Goal: Information Seeking & Learning: Learn about a topic

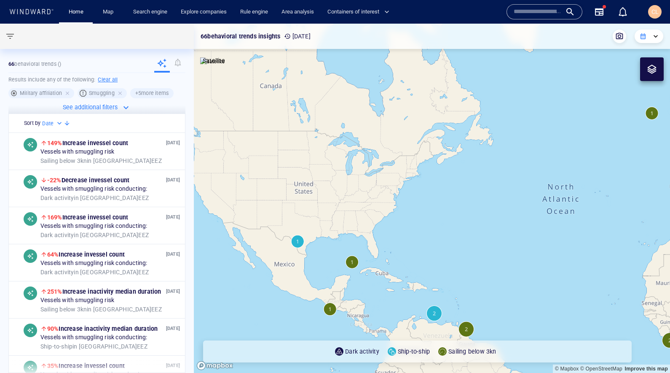
drag, startPoint x: 298, startPoint y: 205, endPoint x: 291, endPoint y: 190, distance: 17.0
click at [290, 190] on canvas "Map" at bounding box center [432, 198] width 476 height 349
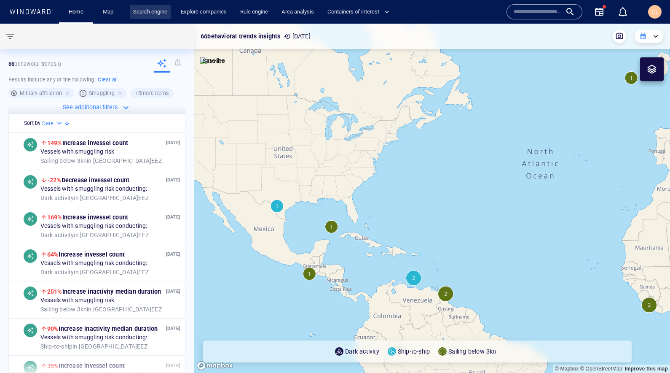
click at [162, 17] on link "Search engine" at bounding box center [150, 12] width 41 height 15
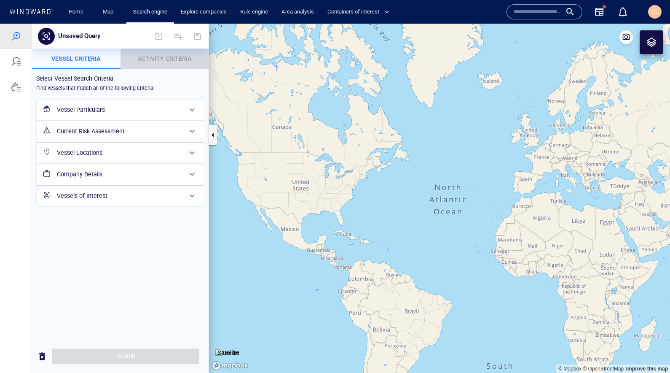
click at [150, 59] on span "Activity Criteria" at bounding box center [165, 58] width 54 height 7
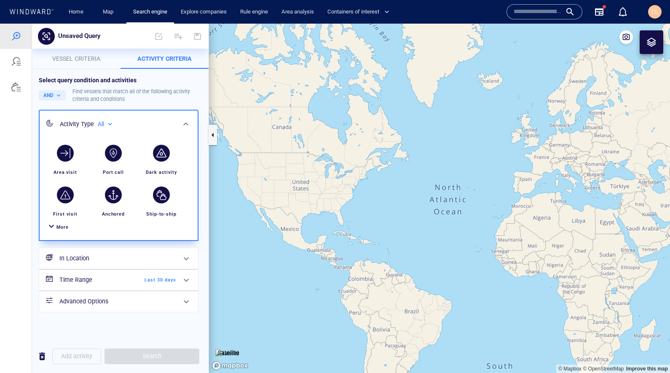
click at [64, 225] on span "More" at bounding box center [62, 226] width 12 height 5
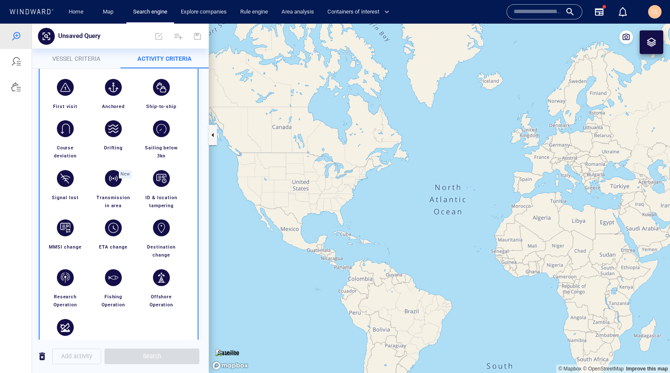
scroll to position [41, 0]
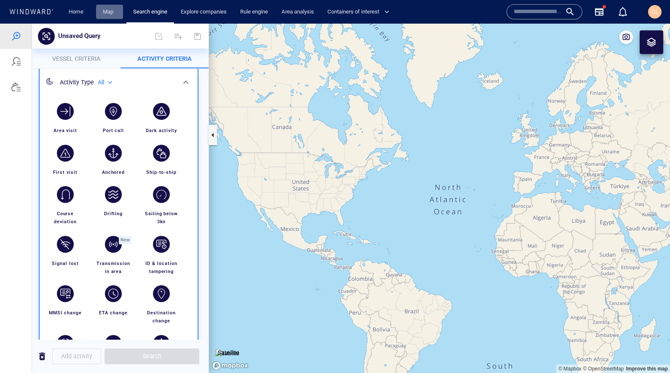
click at [111, 10] on link "Map" at bounding box center [109, 12] width 20 height 15
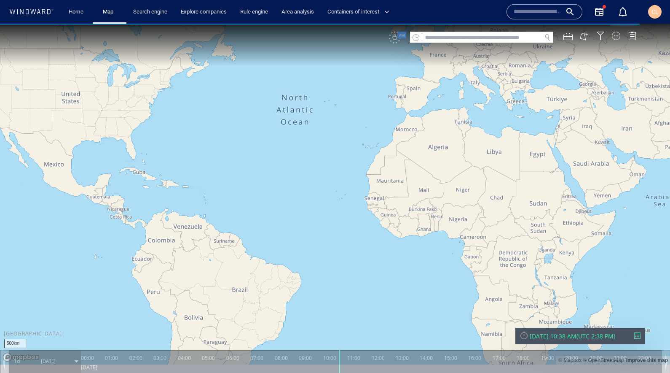
click at [164, 220] on canvas "Map" at bounding box center [335, 194] width 670 height 341
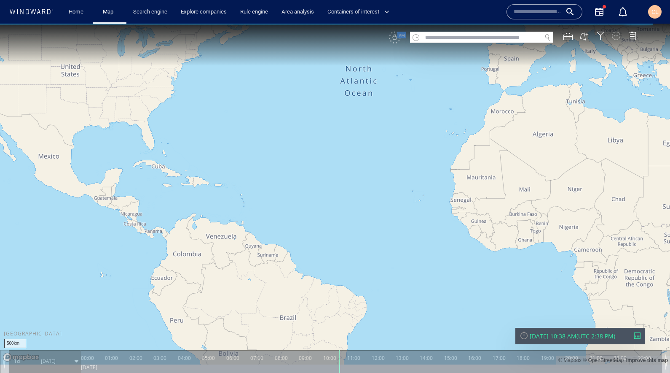
click at [619, 33] on div at bounding box center [616, 36] width 8 height 8
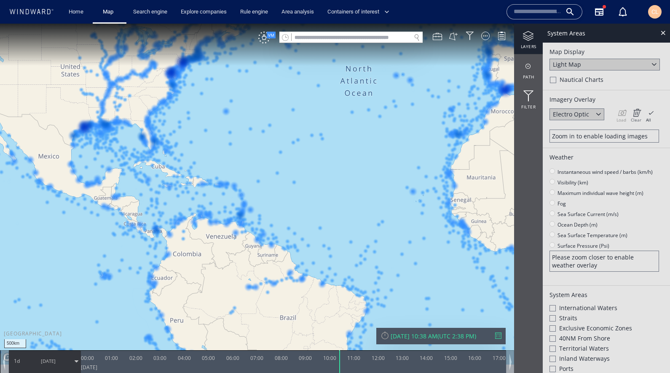
click at [634, 114] on icon at bounding box center [636, 112] width 11 height 8
click at [268, 38] on span "VM" at bounding box center [271, 35] width 9 height 7
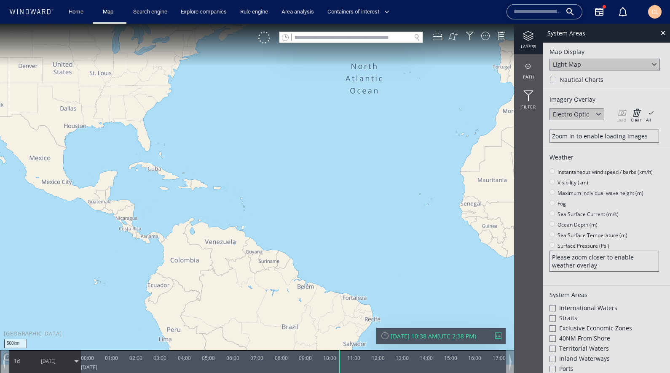
drag, startPoint x: 359, startPoint y: 231, endPoint x: 376, endPoint y: 222, distance: 19.2
click at [376, 222] on canvas "Map" at bounding box center [335, 194] width 670 height 341
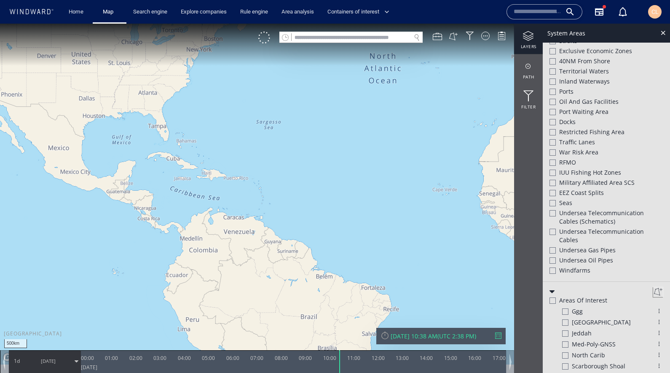
scroll to position [344, 0]
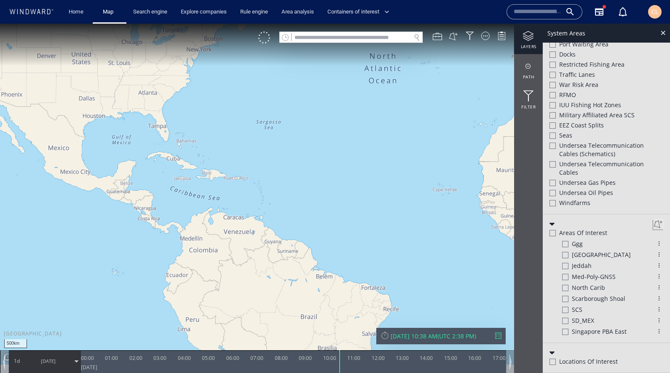
click at [653, 222] on button at bounding box center [658, 224] width 10 height 10
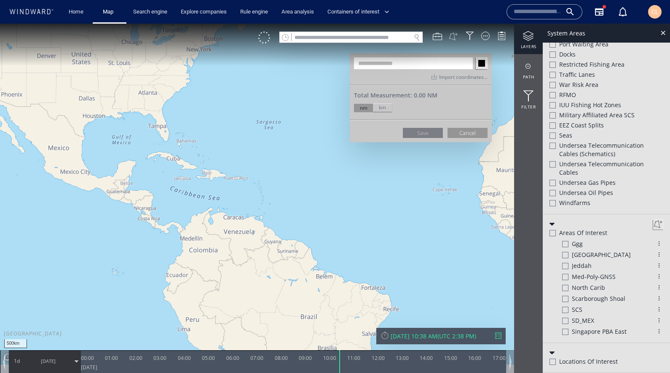
click at [452, 35] on button at bounding box center [453, 36] width 9 height 9
drag, startPoint x: 150, startPoint y: 156, endPoint x: 140, endPoint y: 161, distance: 10.9
click at [150, 156] on canvas "Map" at bounding box center [335, 194] width 670 height 341
click at [132, 164] on canvas "Map" at bounding box center [335, 194] width 670 height 341
click at [125, 188] on canvas "Map" at bounding box center [335, 194] width 670 height 341
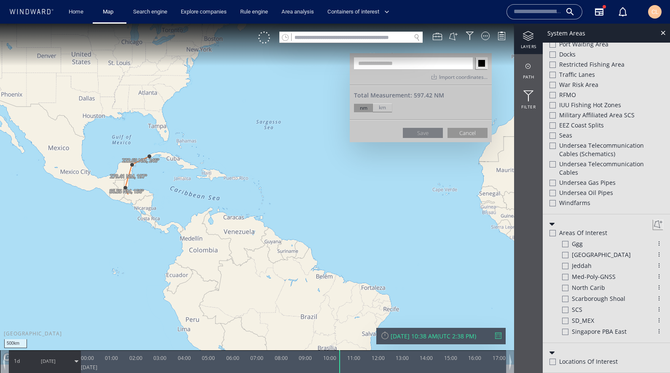
drag, startPoint x: 126, startPoint y: 196, endPoint x: 133, endPoint y: 196, distance: 6.3
click at [128, 196] on canvas "Map" at bounding box center [335, 194] width 670 height 341
drag, startPoint x: 153, startPoint y: 194, endPoint x: 150, endPoint y: 203, distance: 8.8
click at [152, 194] on canvas "Map" at bounding box center [335, 194] width 670 height 341
drag, startPoint x: 150, startPoint y: 219, endPoint x: 155, endPoint y: 223, distance: 6.0
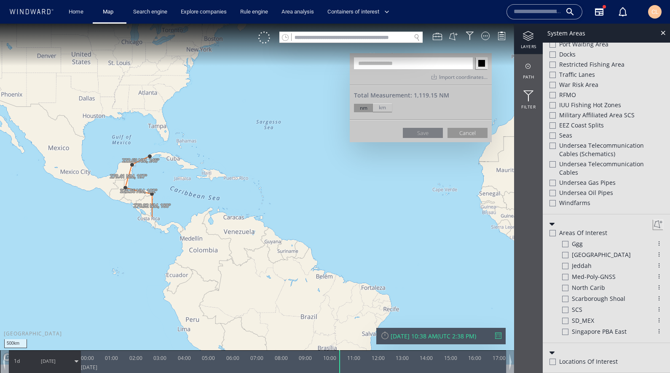
click at [151, 218] on canvas "Map" at bounding box center [335, 194] width 670 height 341
drag, startPoint x: 164, startPoint y: 226, endPoint x: 158, endPoint y: 226, distance: 5.5
click at [158, 226] on canvas "Map" at bounding box center [335, 194] width 670 height 341
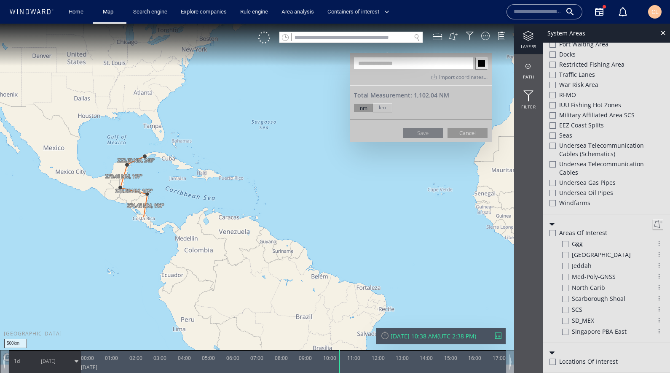
click at [144, 217] on canvas "Map" at bounding box center [335, 194] width 670 height 341
drag, startPoint x: 158, startPoint y: 229, endPoint x: 163, endPoint y: 226, distance: 6.4
click at [160, 227] on canvas "Map" at bounding box center [335, 194] width 670 height 341
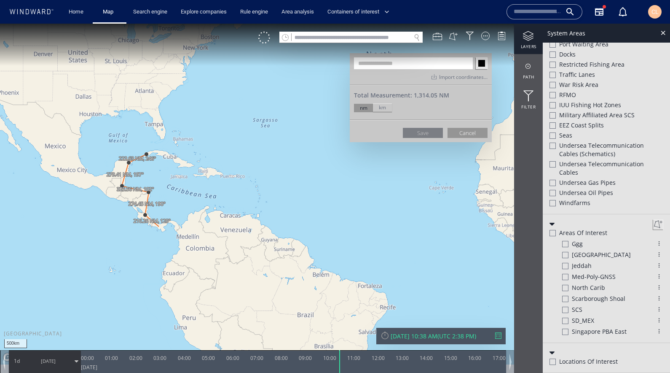
click at [158, 227] on canvas "Map" at bounding box center [335, 194] width 670 height 341
click at [169, 222] on canvas "Map" at bounding box center [335, 194] width 670 height 341
click at [183, 229] on canvas "Map" at bounding box center [335, 194] width 670 height 341
click at [208, 218] on canvas "Map" at bounding box center [335, 194] width 670 height 341
click at [264, 221] on canvas "Map" at bounding box center [335, 194] width 670 height 341
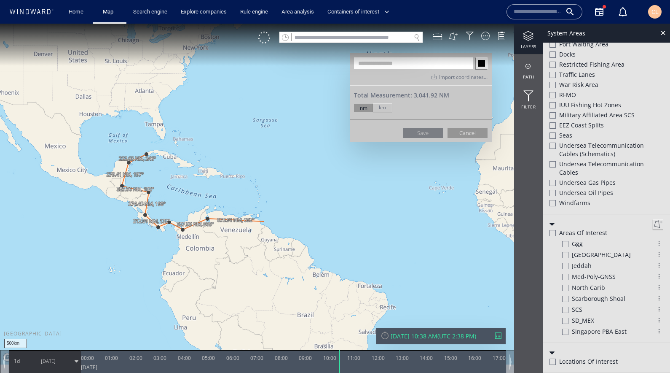
click at [275, 190] on canvas "Map" at bounding box center [335, 194] width 670 height 341
drag, startPoint x: 257, startPoint y: 173, endPoint x: 230, endPoint y: 173, distance: 27.4
click at [257, 173] on canvas "Map" at bounding box center [335, 194] width 670 height 341
click at [174, 153] on canvas "Map" at bounding box center [335, 194] width 670 height 341
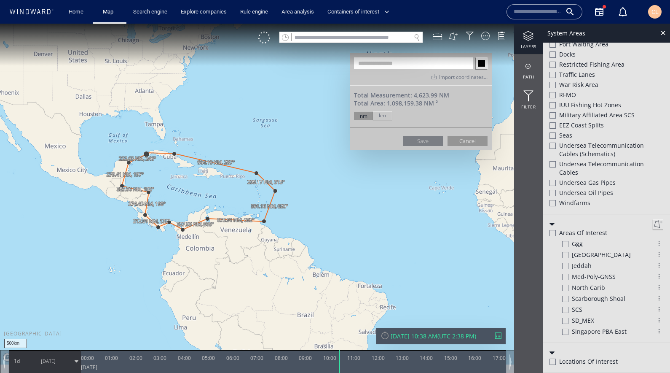
click at [146, 153] on canvas "Map" at bounding box center [335, 194] width 670 height 341
click at [362, 66] on input "text" at bounding box center [413, 63] width 119 height 12
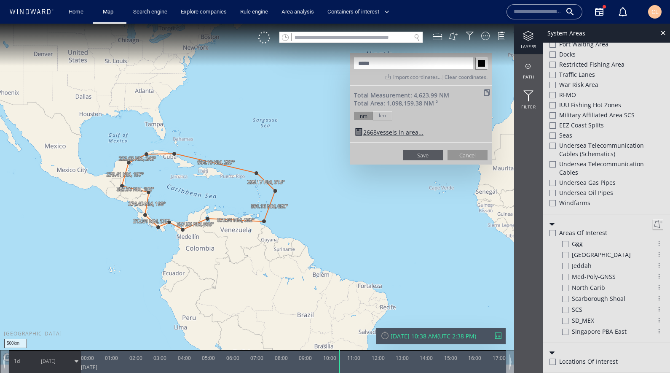
type input "*****"
click at [419, 154] on button "Save" at bounding box center [423, 155] width 40 height 10
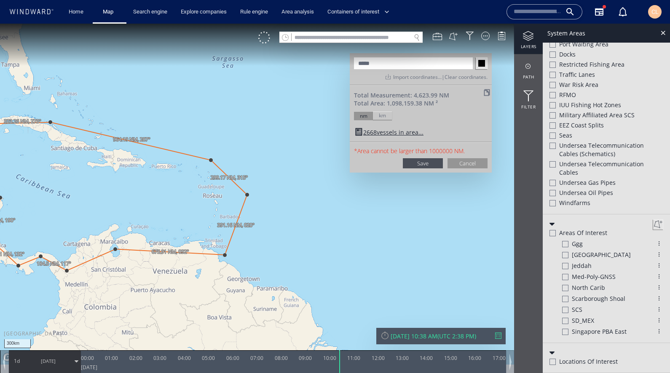
scroll to position [323, 0]
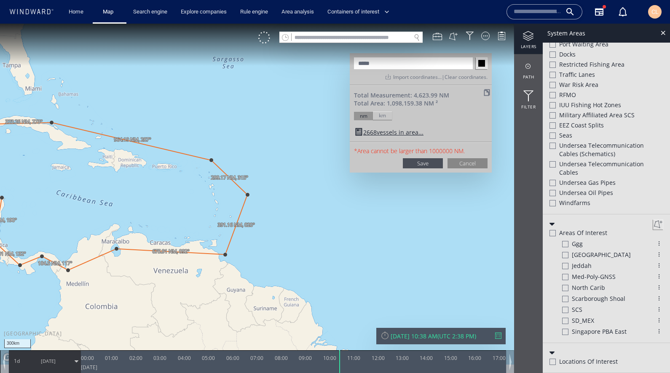
click at [464, 164] on button "Cancel" at bounding box center [468, 163] width 40 height 10
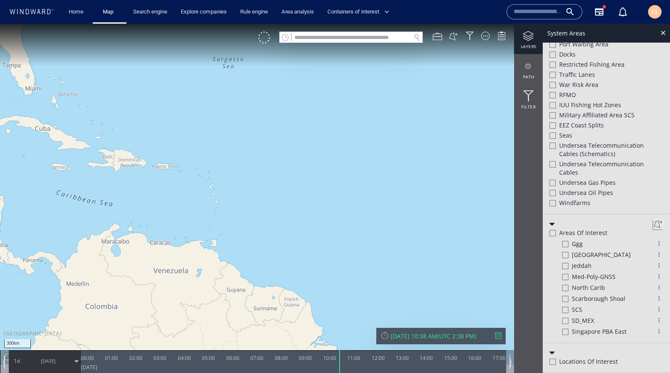
drag, startPoint x: 244, startPoint y: 221, endPoint x: 317, endPoint y: 209, distance: 73.9
click at [316, 210] on canvas "Map" at bounding box center [335, 194] width 670 height 341
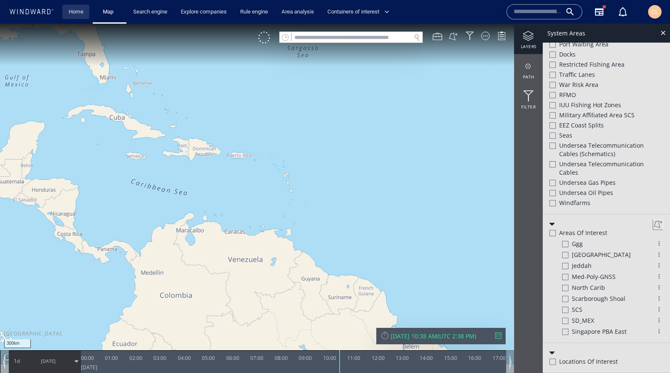
click at [83, 11] on link "Home" at bounding box center [75, 12] width 21 height 15
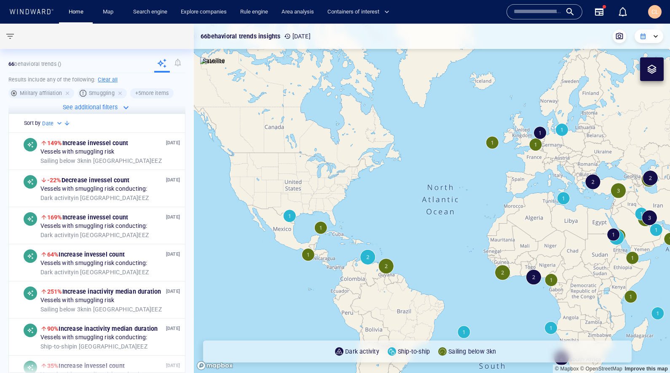
click at [113, 79] on h6 "Clear all" at bounding box center [108, 79] width 20 height 8
type input "**********"
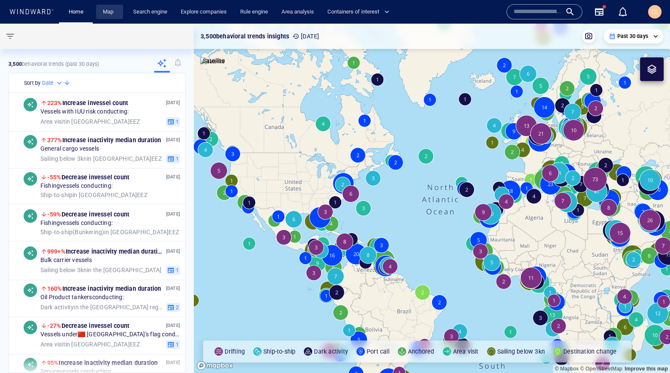
click at [113, 13] on link "Map" at bounding box center [109, 12] width 20 height 15
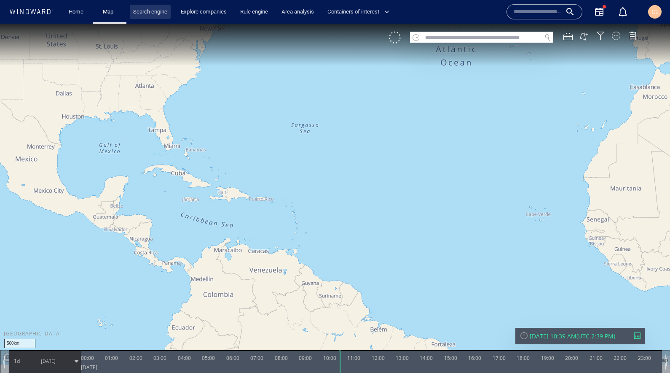
click at [150, 16] on link "Search engine" at bounding box center [150, 12] width 41 height 15
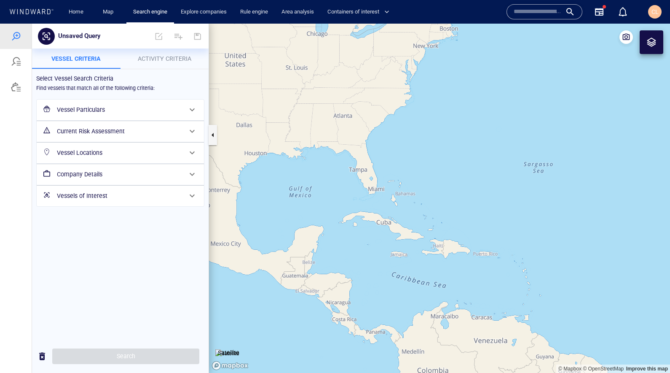
drag, startPoint x: 337, startPoint y: 234, endPoint x: 343, endPoint y: 218, distance: 17.1
click at [343, 218] on canvas "Map" at bounding box center [439, 198] width 461 height 349
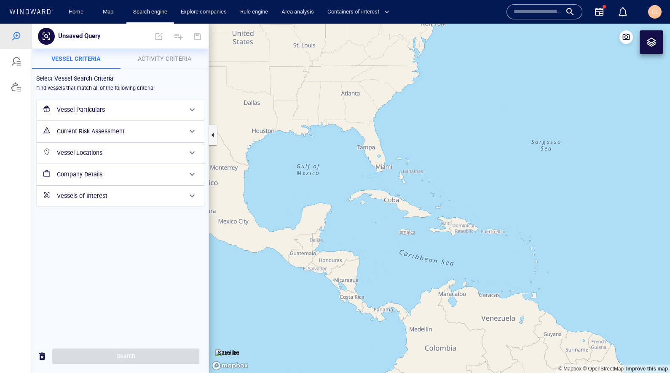
click at [655, 44] on div at bounding box center [651, 42] width 10 height 10
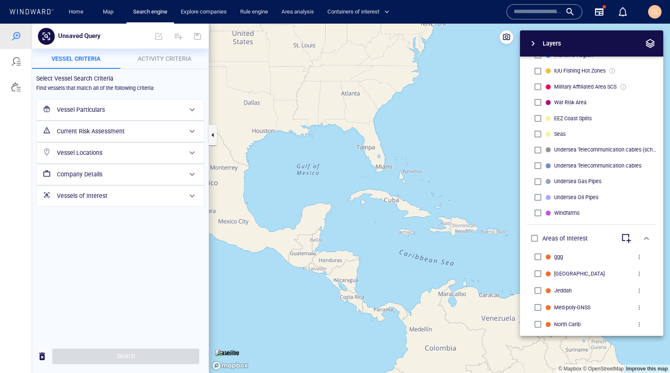
scroll to position [319, 0]
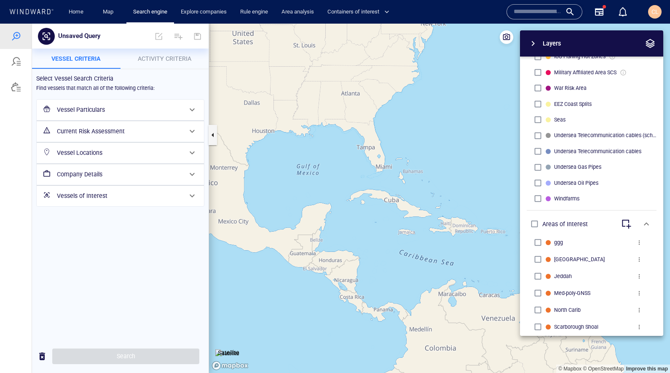
click at [630, 219] on span "button" at bounding box center [626, 224] width 10 height 10
click at [598, 225] on div "button" at bounding box center [596, 224] width 8 height 8
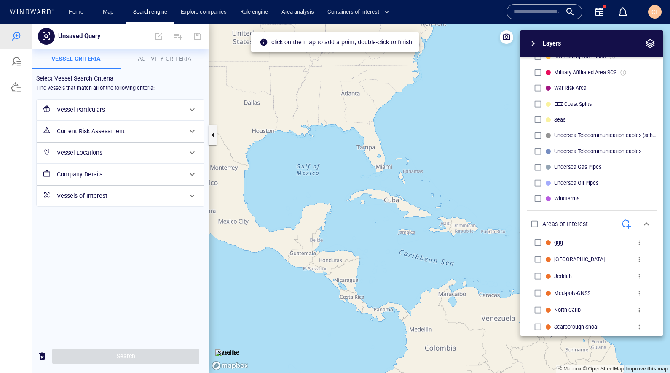
drag, startPoint x: 402, startPoint y: 239, endPoint x: 371, endPoint y: 263, distance: 39.1
click at [401, 239] on canvas "Map" at bounding box center [439, 198] width 461 height 349
click at [362, 261] on canvas "Map" at bounding box center [439, 198] width 461 height 349
drag, startPoint x: 362, startPoint y: 298, endPoint x: 383, endPoint y: 300, distance: 21.7
click at [362, 298] on canvas "Map" at bounding box center [439, 198] width 461 height 349
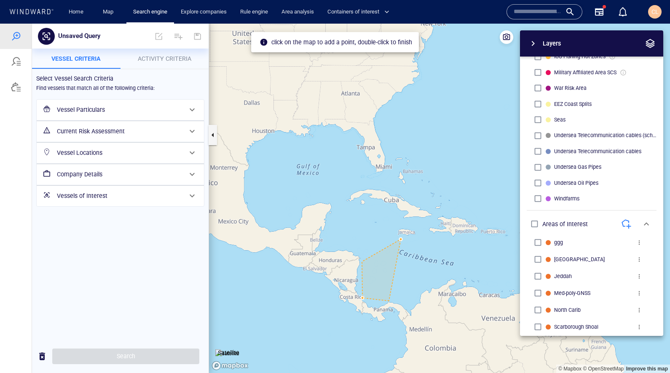
drag, startPoint x: 391, startPoint y: 300, endPoint x: 411, endPoint y: 299, distance: 20.2
click at [391, 300] on canvas "Map" at bounding box center [439, 198] width 461 height 349
drag, startPoint x: 469, startPoint y: 277, endPoint x: 346, endPoint y: 267, distance: 123.1
click at [346, 267] on canvas "Map" at bounding box center [439, 198] width 461 height 349
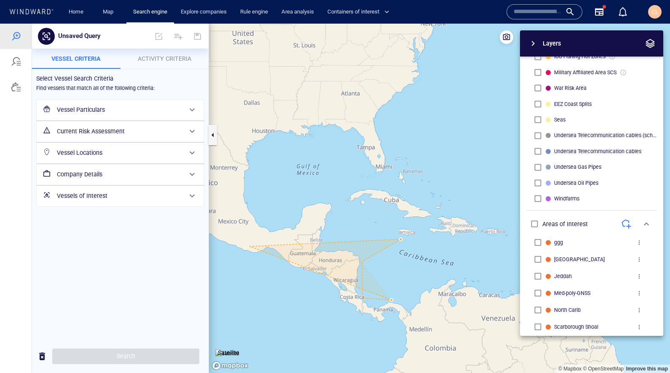
drag, startPoint x: 7, startPoint y: 171, endPoint x: -52, endPoint y: 164, distance: 59.0
click at [0, 164] on html "Unsaved Query Something went wrong An error occurred while searching for the en…" at bounding box center [335, 198] width 670 height 349
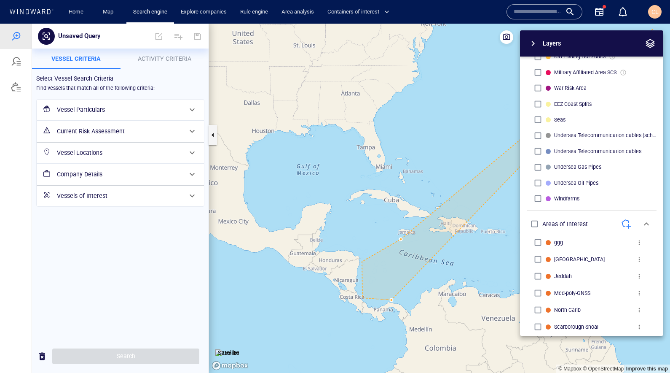
click at [656, 43] on button "button" at bounding box center [650, 43] width 13 height 13
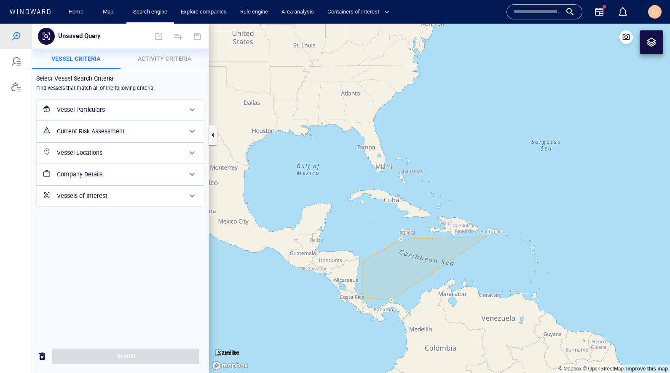
click at [472, 233] on canvas "Map" at bounding box center [439, 198] width 461 height 349
drag, startPoint x: 528, startPoint y: 244, endPoint x: 536, endPoint y: 251, distance: 10.1
click at [528, 244] on canvas "Map" at bounding box center [439, 198] width 461 height 349
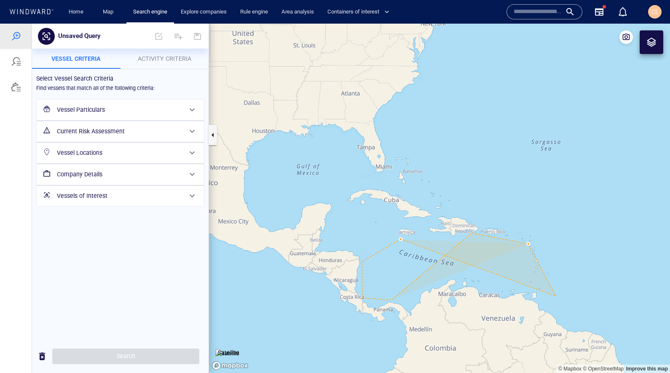
click at [544, 301] on canvas "Map" at bounding box center [439, 198] width 461 height 349
click at [397, 238] on canvas "Map" at bounding box center [439, 198] width 461 height 349
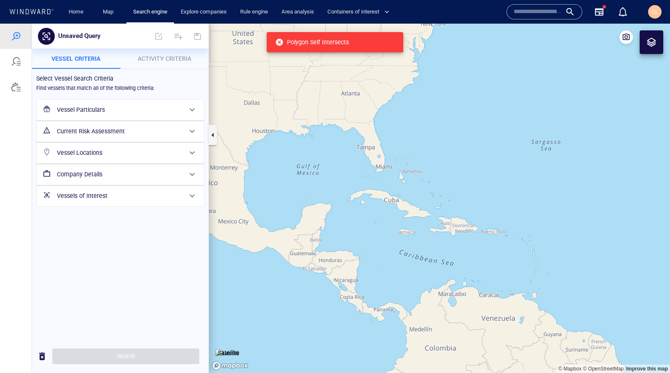
click at [667, 41] on canvas "Map" at bounding box center [439, 198] width 461 height 349
click at [663, 46] on canvas "Map" at bounding box center [439, 198] width 461 height 349
click at [657, 46] on div at bounding box center [652, 42] width 24 height 24
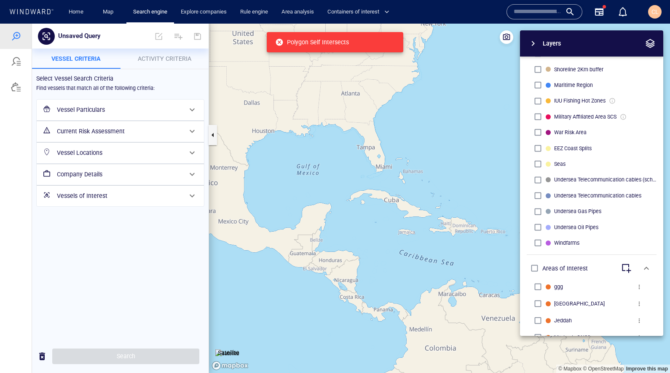
scroll to position [406, 0]
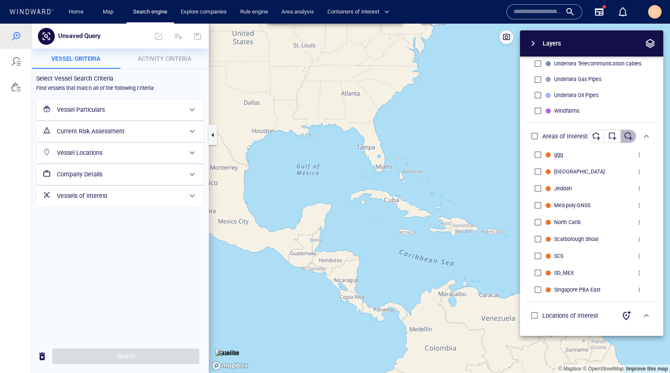
click at [633, 133] on button "button" at bounding box center [628, 135] width 16 height 13
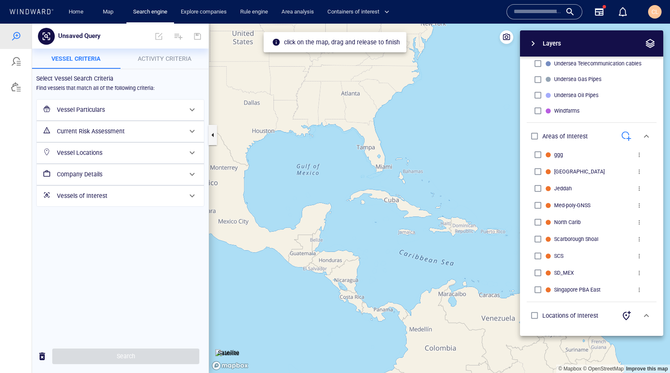
click at [631, 130] on div at bounding box center [335, 198] width 670 height 349
click at [628, 136] on span "button" at bounding box center [626, 136] width 10 height 10
click at [620, 139] on button "button" at bounding box center [628, 135] width 16 height 13
click at [593, 137] on div "button" at bounding box center [596, 136] width 8 height 8
click at [655, 48] on span "button" at bounding box center [650, 43] width 10 height 10
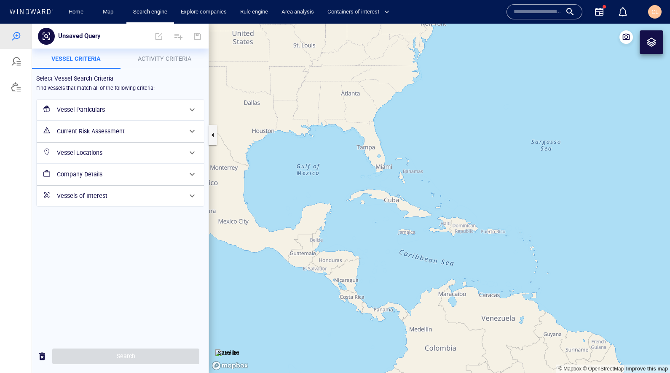
drag, startPoint x: 356, startPoint y: 257, endPoint x: 362, endPoint y: 254, distance: 7.4
click at [357, 257] on canvas "Map" at bounding box center [439, 198] width 461 height 349
drag, startPoint x: 400, startPoint y: 233, endPoint x: 421, endPoint y: 228, distance: 21.7
click at [400, 233] on canvas "Map" at bounding box center [439, 198] width 461 height 349
click at [506, 232] on canvas "Map" at bounding box center [439, 198] width 461 height 349
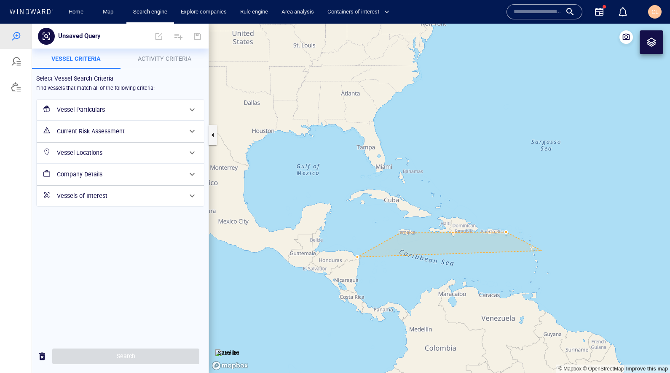
click at [539, 250] on canvas "Map" at bounding box center [439, 198] width 461 height 349
click at [548, 301] on canvas "Map" at bounding box center [439, 198] width 461 height 349
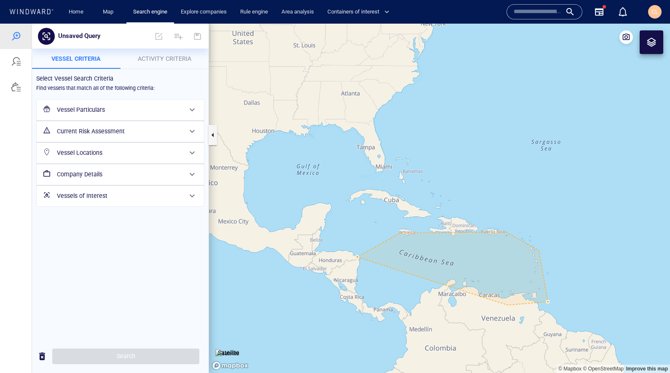
drag, startPoint x: 477, startPoint y: 297, endPoint x: 437, endPoint y: 303, distance: 40.1
click at [474, 296] on canvas "Map" at bounding box center [439, 198] width 461 height 349
click at [423, 312] on canvas "Map" at bounding box center [439, 198] width 461 height 349
drag, startPoint x: 397, startPoint y: 308, endPoint x: 381, endPoint y: 310, distance: 16.1
click at [395, 308] on canvas "Map" at bounding box center [439, 198] width 461 height 349
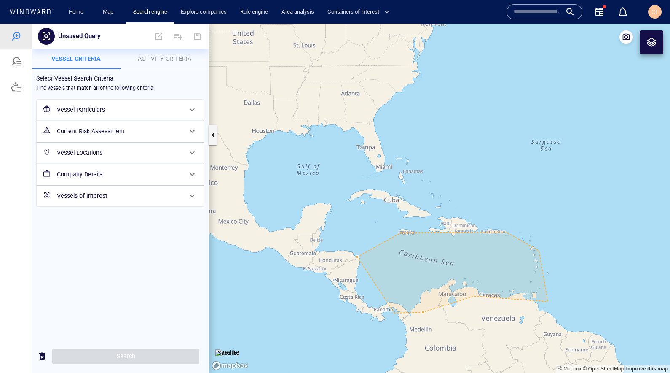
drag, startPoint x: 372, startPoint y: 311, endPoint x: 361, endPoint y: 301, distance: 14.6
click at [371, 309] on canvas "Map" at bounding box center [439, 198] width 461 height 349
click at [353, 292] on canvas "Map" at bounding box center [439, 198] width 461 height 349
click at [355, 282] on canvas "Map" at bounding box center [439, 198] width 461 height 349
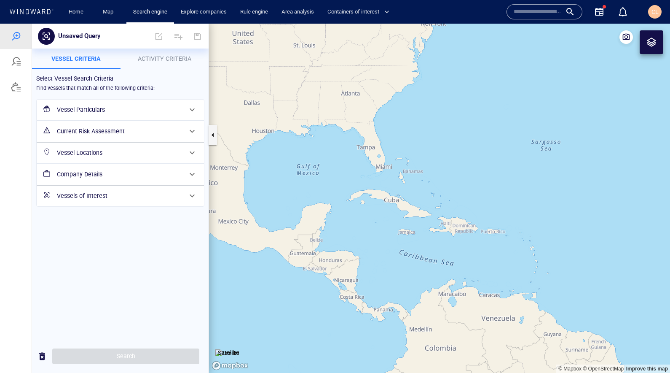
click at [643, 46] on div at bounding box center [652, 42] width 24 height 24
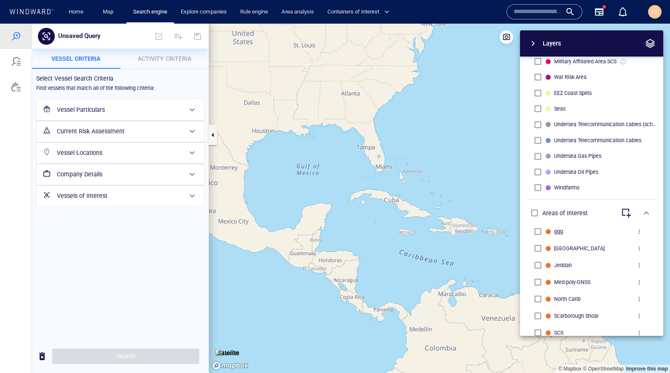
scroll to position [345, 0]
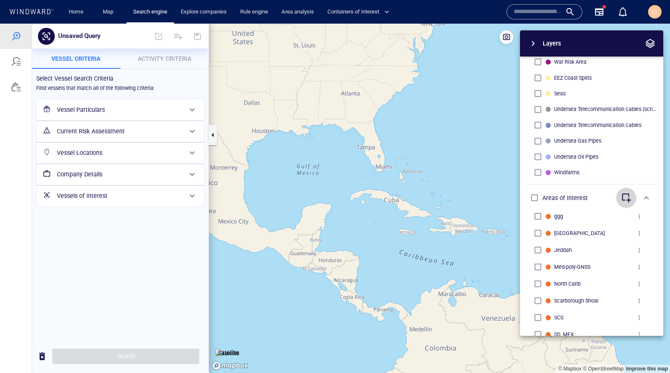
click at [630, 198] on span "button" at bounding box center [626, 198] width 10 height 10
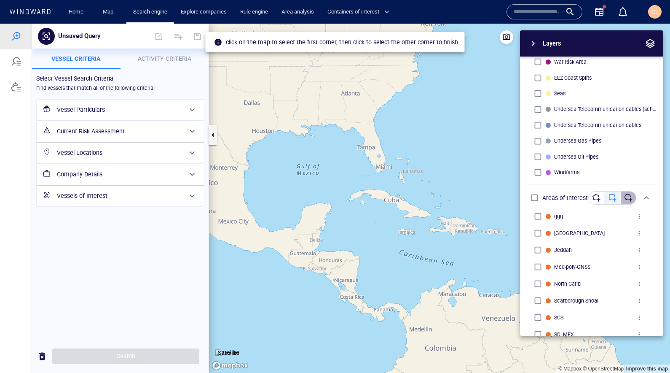
click at [622, 197] on button "button" at bounding box center [628, 197] width 16 height 13
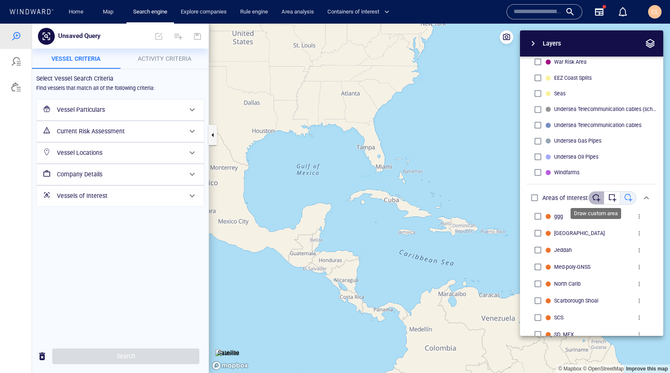
click at [600, 196] on div "button" at bounding box center [596, 197] width 8 height 8
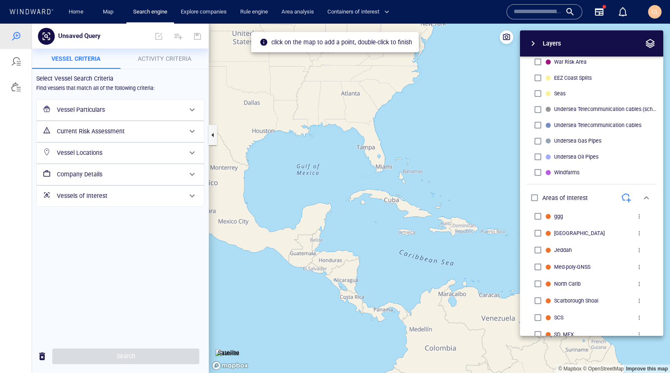
click at [402, 233] on canvas "Map" at bounding box center [439, 198] width 461 height 349
click at [353, 258] on canvas "Map" at bounding box center [439, 198] width 461 height 349
drag, startPoint x: 352, startPoint y: 294, endPoint x: 374, endPoint y: 306, distance: 24.7
click at [352, 294] on canvas "Map" at bounding box center [439, 198] width 461 height 349
drag, startPoint x: 373, startPoint y: 311, endPoint x: 385, endPoint y: 310, distance: 12.7
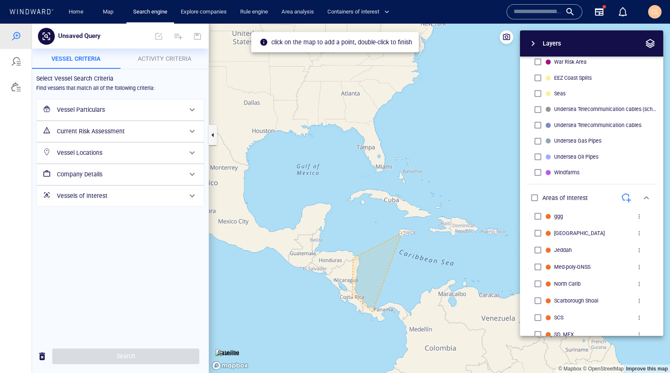
click at [373, 311] on canvas "Map" at bounding box center [439, 198] width 461 height 349
drag, startPoint x: 393, startPoint y: 306, endPoint x: 404, endPoint y: 311, distance: 11.7
click at [394, 306] on canvas "Map" at bounding box center [439, 198] width 461 height 349
click at [421, 319] on canvas "Map" at bounding box center [439, 198] width 461 height 349
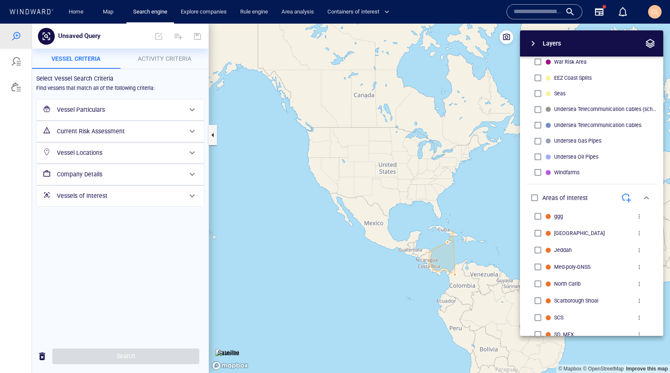
drag, startPoint x: 453, startPoint y: 231, endPoint x: 454, endPoint y: 235, distance: 4.4
click at [452, 234] on canvas "Map" at bounding box center [439, 198] width 461 height 349
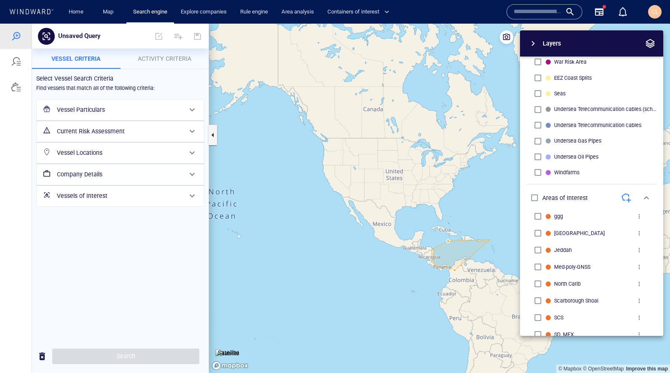
click at [492, 240] on canvas "Map" at bounding box center [439, 198] width 461 height 349
click at [485, 229] on canvas "Map" at bounding box center [439, 198] width 461 height 349
click at [420, 232] on canvas "Map" at bounding box center [439, 198] width 461 height 349
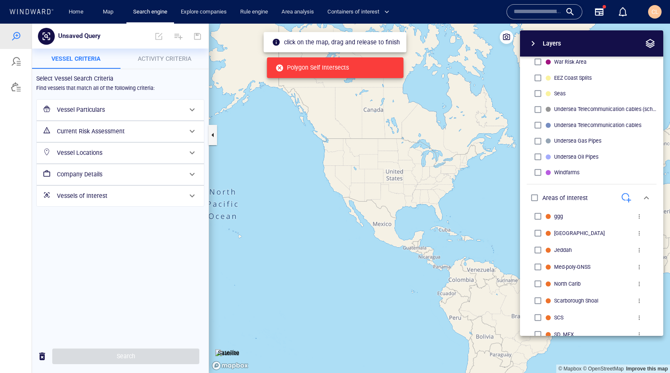
click at [627, 193] on span "button" at bounding box center [626, 198] width 10 height 10
click at [629, 197] on span "button" at bounding box center [626, 198] width 10 height 10
click at [627, 198] on span "button" at bounding box center [626, 198] width 10 height 10
click at [466, 189] on canvas "Map" at bounding box center [439, 198] width 461 height 349
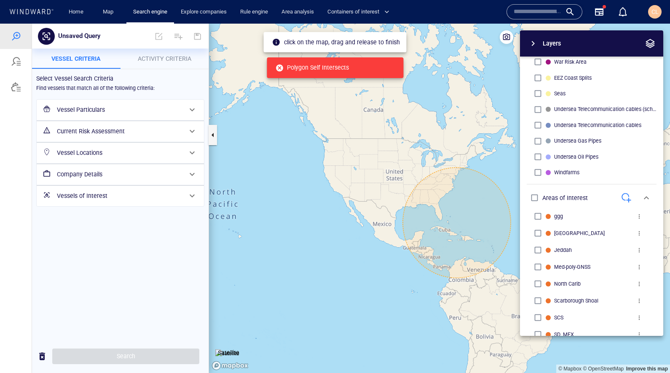
drag, startPoint x: 448, startPoint y: 224, endPoint x: 381, endPoint y: 201, distance: 71.0
click at [375, 205] on canvas "Map" at bounding box center [439, 198] width 461 height 349
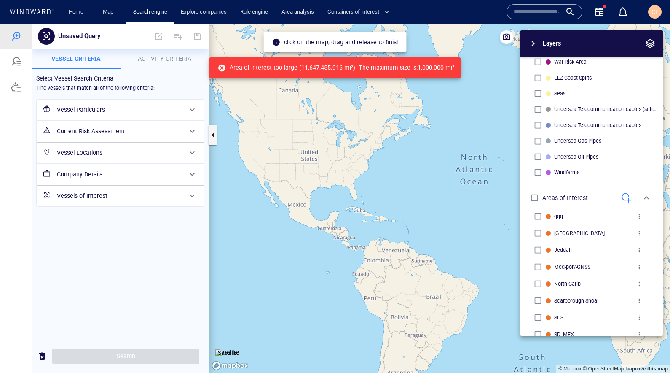
drag, startPoint x: 403, startPoint y: 216, endPoint x: 317, endPoint y: 193, distance: 88.9
click at [316, 193] on canvas "Map" at bounding box center [439, 198] width 461 height 349
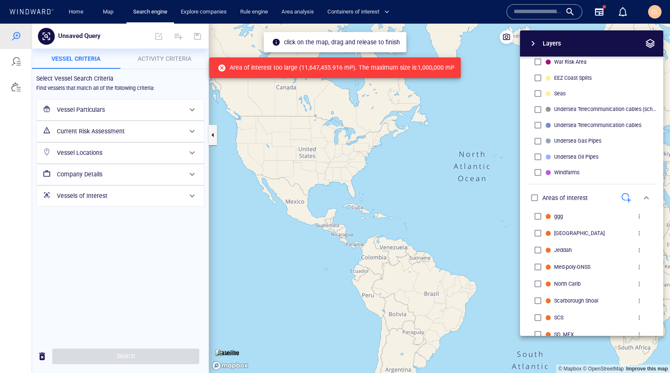
click at [624, 194] on span "button" at bounding box center [626, 198] width 10 height 10
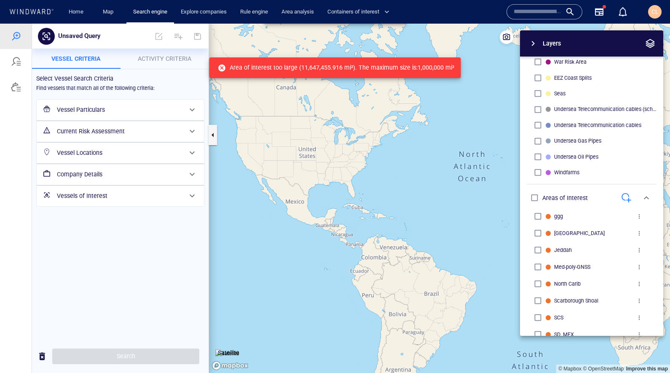
click at [627, 197] on span "button" at bounding box center [626, 198] width 10 height 10
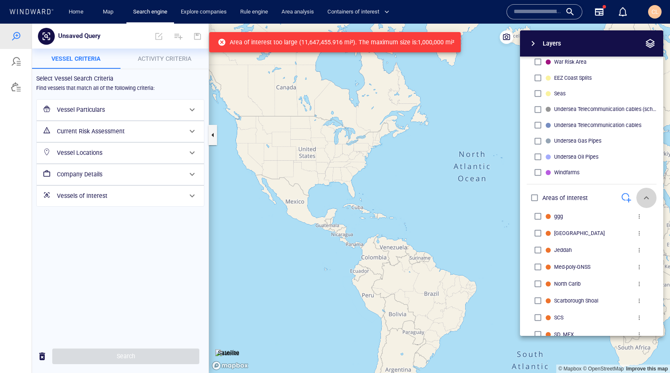
click at [644, 198] on span "button" at bounding box center [646, 198] width 10 height 10
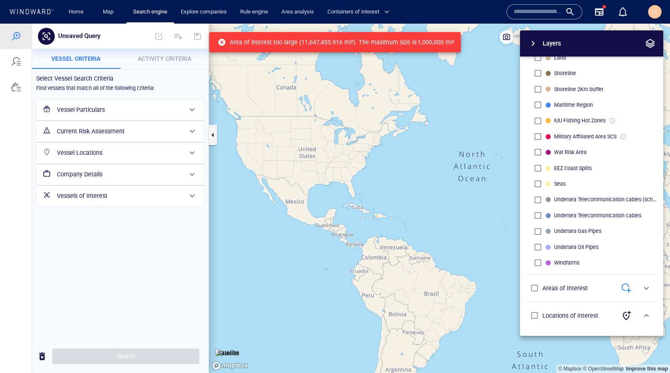
scroll to position [255, 0]
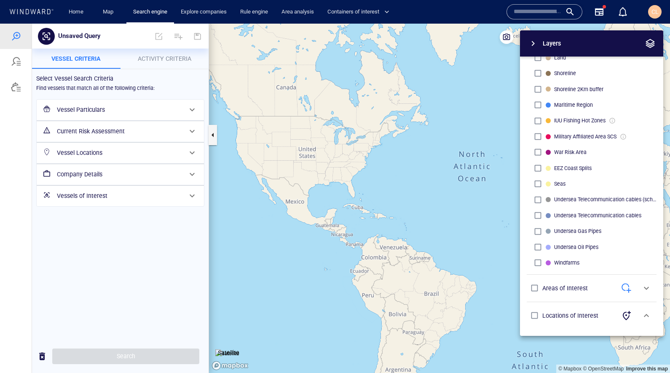
click at [624, 288] on span "button" at bounding box center [626, 288] width 10 height 10
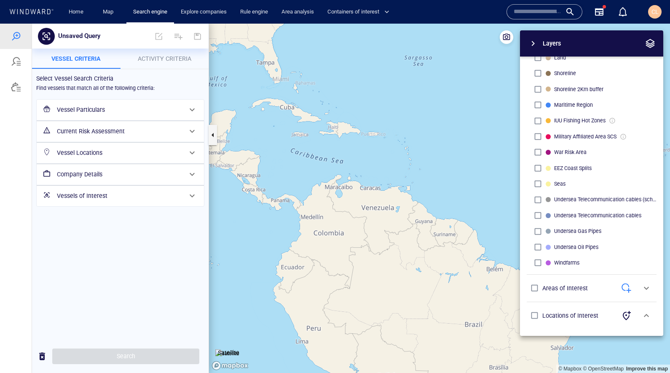
click at [645, 285] on span "button" at bounding box center [646, 288] width 10 height 10
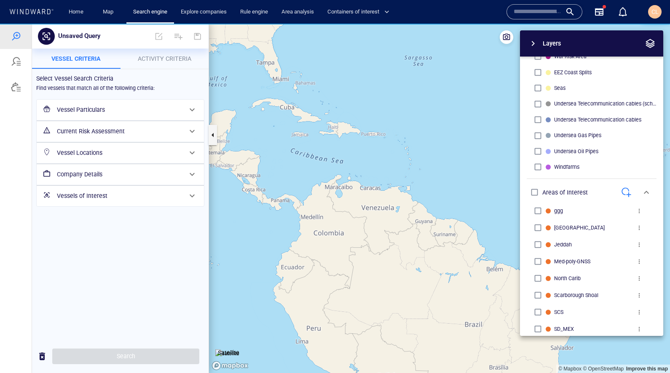
scroll to position [406, 0]
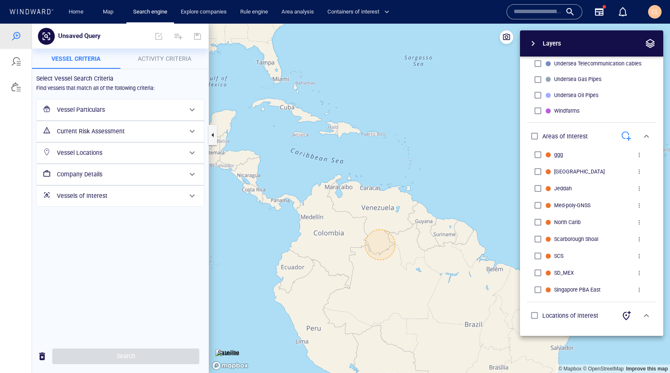
drag, startPoint x: 385, startPoint y: 249, endPoint x: 394, endPoint y: 254, distance: 10.7
click at [394, 254] on canvas "Map" at bounding box center [439, 198] width 461 height 349
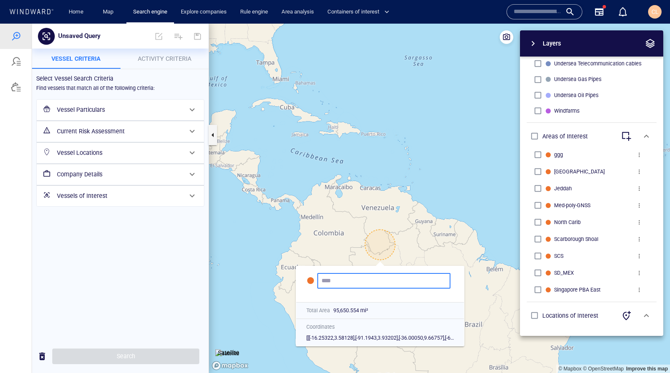
scroll to position [0, 0]
click at [302, 250] on canvas "Map" at bounding box center [439, 198] width 461 height 349
click at [244, 234] on canvas "Map" at bounding box center [439, 198] width 461 height 349
click at [182, 57] on span "Activity Criteria" at bounding box center [165, 58] width 54 height 7
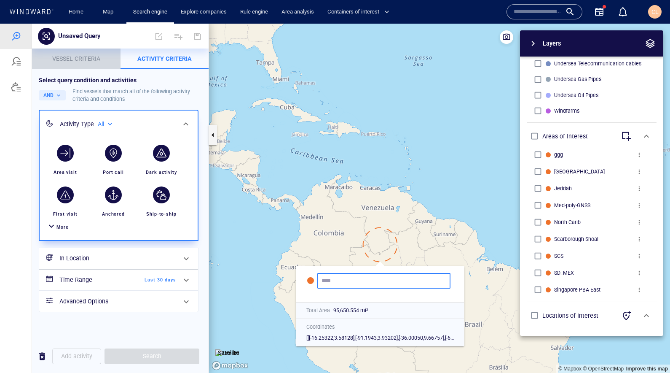
click at [80, 60] on span "Vessel criteria" at bounding box center [76, 58] width 48 height 7
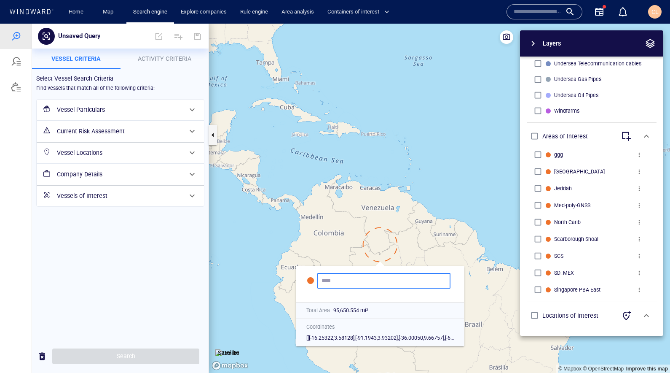
click at [102, 113] on h6 "Vessel Particulars" at bounding box center [119, 110] width 125 height 11
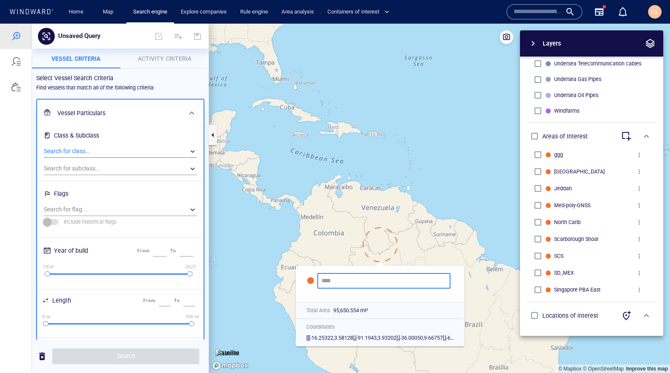
click at [99, 151] on div "​" at bounding box center [120, 151] width 153 height 13
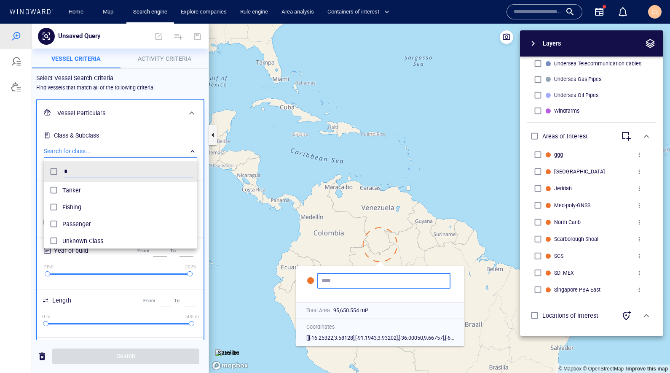
scroll to position [84, 153]
type input "*"
click at [24, 157] on div at bounding box center [335, 198] width 670 height 349
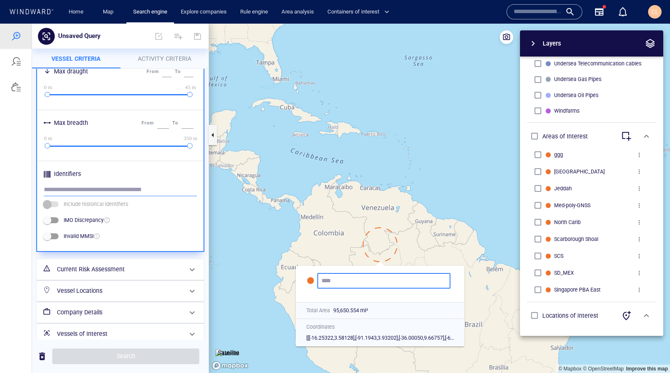
scroll to position [327, 0]
click at [96, 264] on h6 "Current Risk Assessment" at bounding box center [119, 268] width 125 height 11
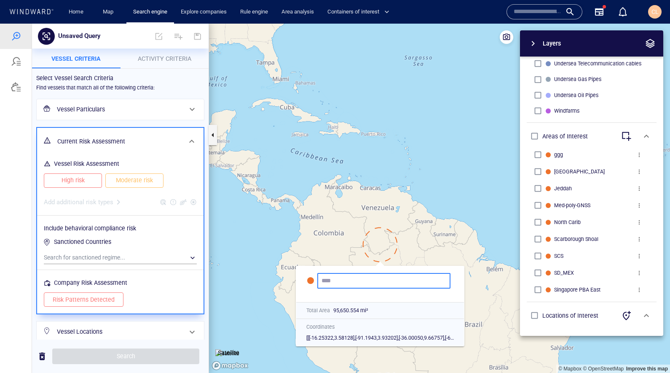
scroll to position [50, 0]
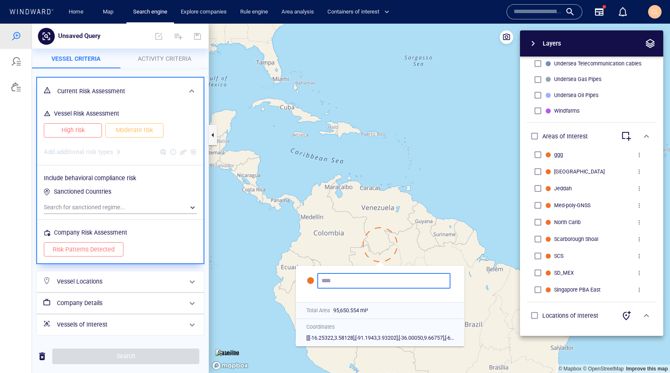
click at [96, 274] on div "Vessel Locations" at bounding box center [120, 281] width 132 height 17
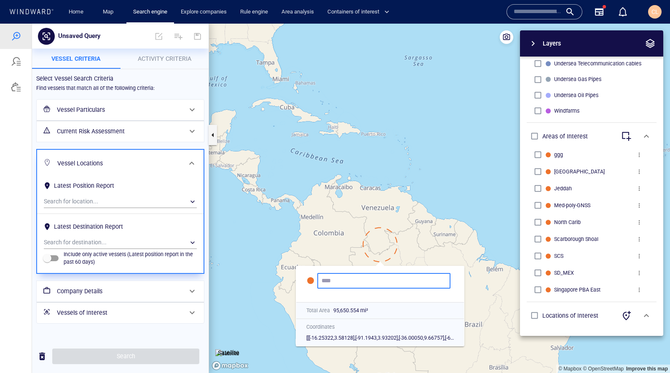
scroll to position [0, 0]
click at [77, 197] on div "​" at bounding box center [120, 201] width 153 height 13
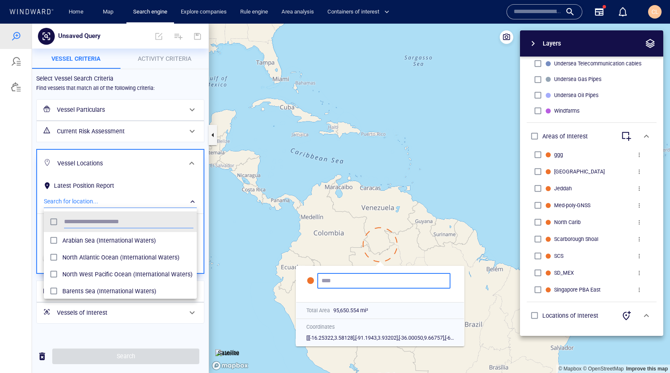
scroll to position [84, 153]
type input "*******"
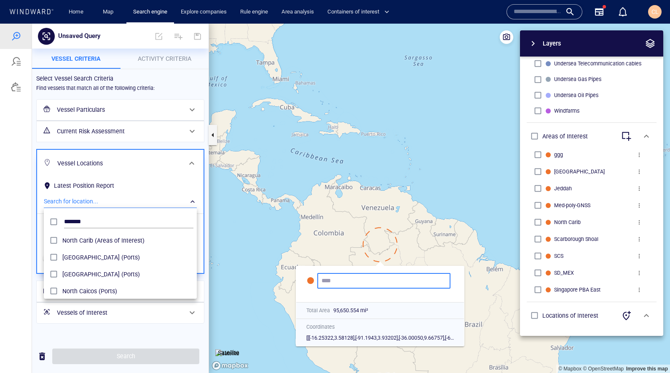
drag, startPoint x: 85, startPoint y: 232, endPoint x: 87, endPoint y: 236, distance: 5.1
click at [86, 232] on div "******* North Carib (Areas of Interest) North Cape May Terminal (Ports) North C…" at bounding box center [120, 253] width 153 height 84
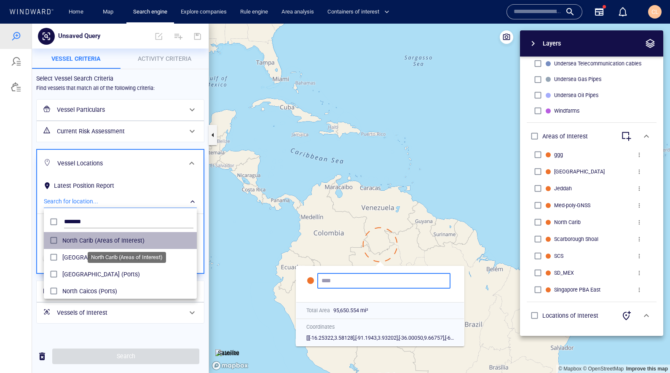
click at [88, 237] on span "North Carib (Areas of Interest)" at bounding box center [127, 240] width 131 height 10
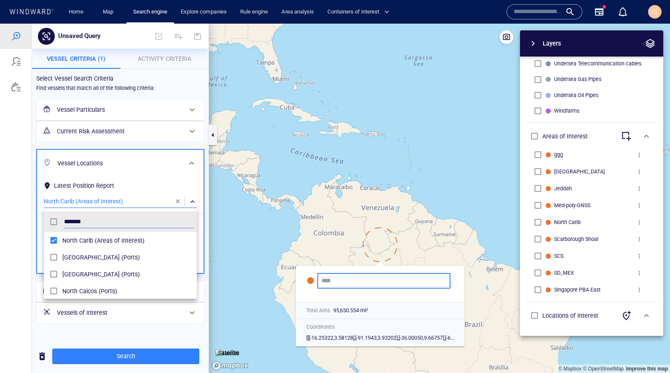
drag, startPoint x: 98, startPoint y: 363, endPoint x: 96, endPoint y: 357, distance: 6.3
click at [97, 359] on div at bounding box center [335, 198] width 670 height 349
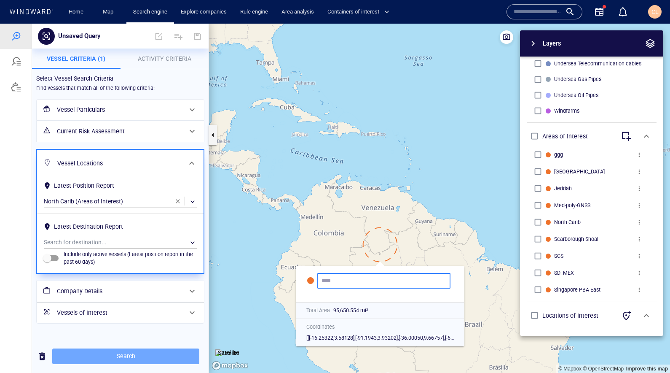
click at [96, 357] on span "Search" at bounding box center [126, 356] width 134 height 11
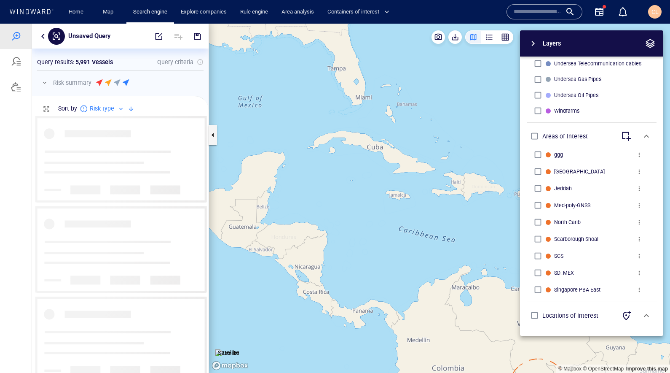
scroll to position [257, 177]
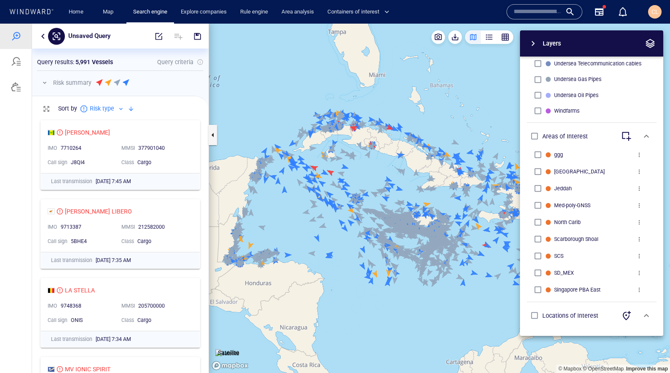
click at [534, 47] on span "button" at bounding box center [533, 43] width 10 height 10
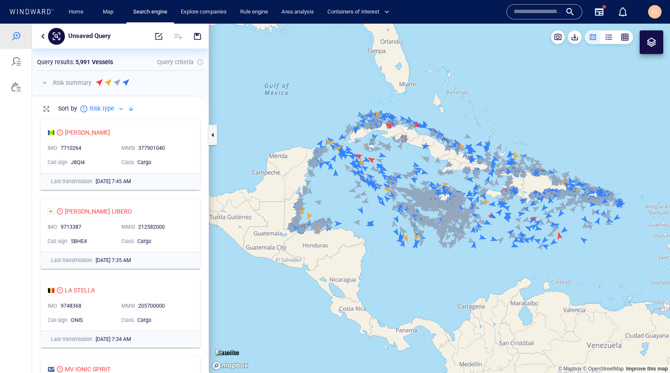
click at [46, 85] on button "button" at bounding box center [45, 83] width 10 height 10
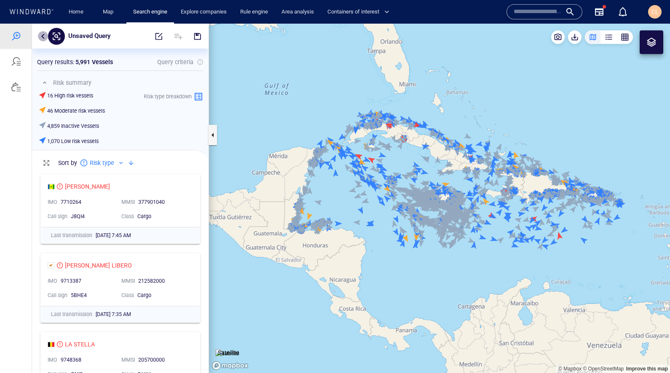
click at [43, 38] on button "button" at bounding box center [43, 36] width 10 height 10
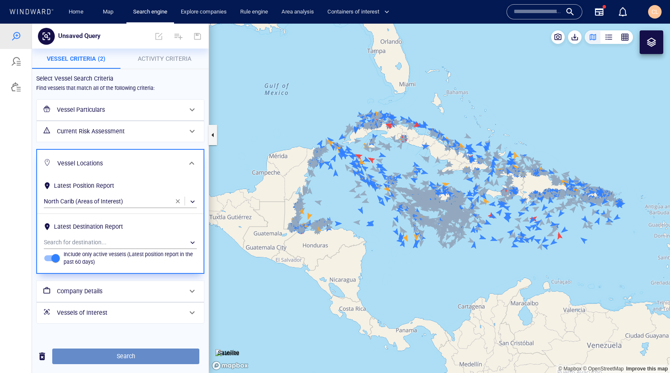
click at [138, 354] on span "Search" at bounding box center [126, 356] width 134 height 11
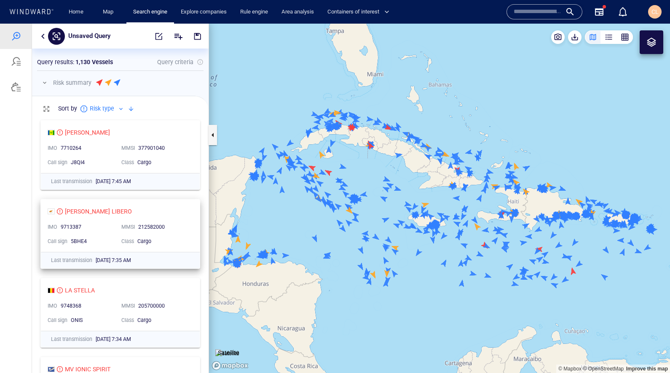
scroll to position [0, 0]
click at [46, 80] on button "button" at bounding box center [45, 83] width 10 height 10
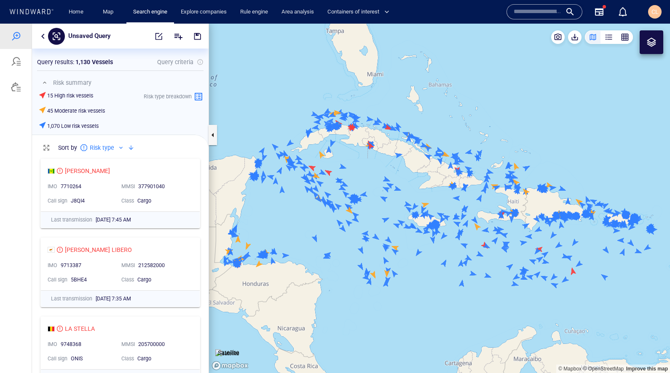
scroll to position [218, 177]
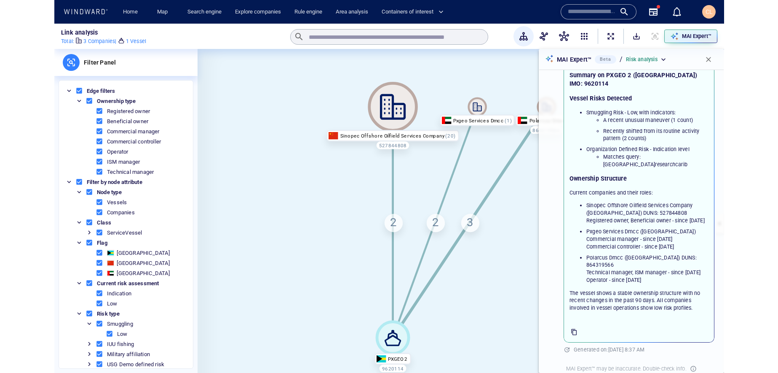
scroll to position [56, 0]
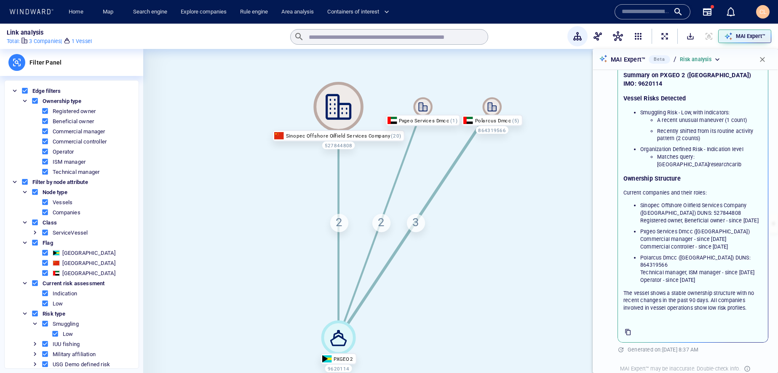
click at [670, 62] on span "button" at bounding box center [763, 59] width 8 height 8
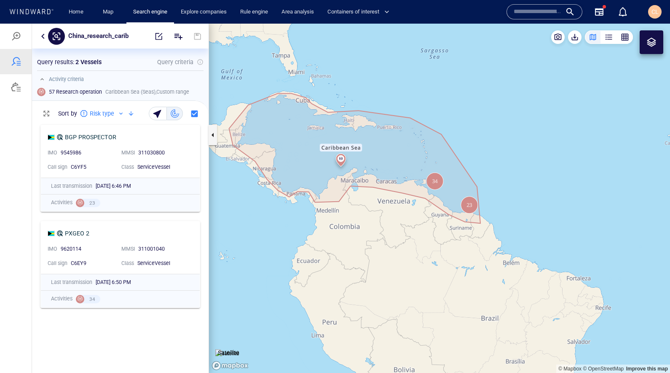
scroll to position [252, 177]
click at [43, 33] on button "button" at bounding box center [43, 36] width 10 height 10
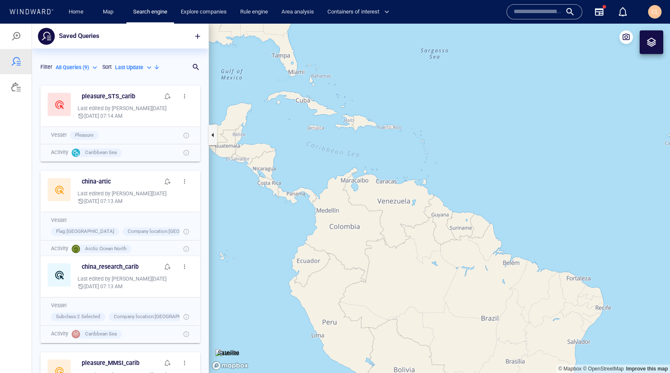
scroll to position [291, 177]
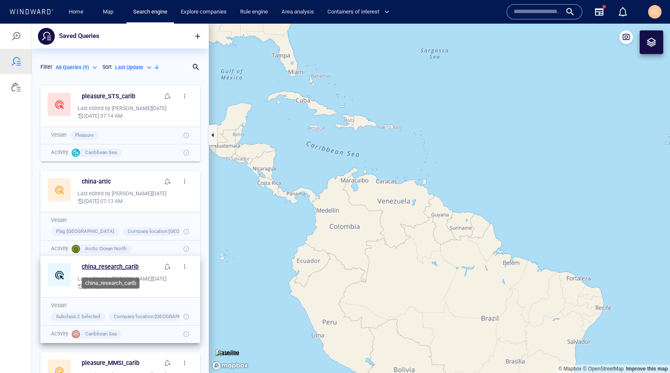
click at [113, 267] on h6 "china_research_carib" at bounding box center [110, 266] width 57 height 11
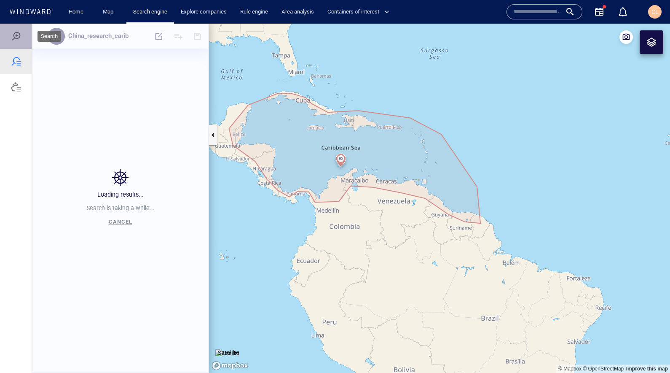
click at [20, 39] on div at bounding box center [16, 36] width 10 height 10
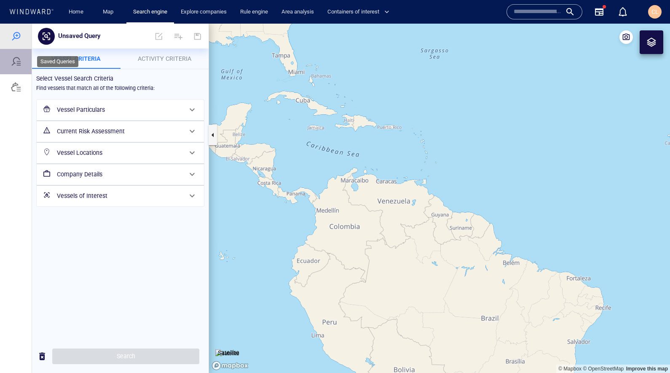
click at [17, 69] on div at bounding box center [16, 61] width 32 height 25
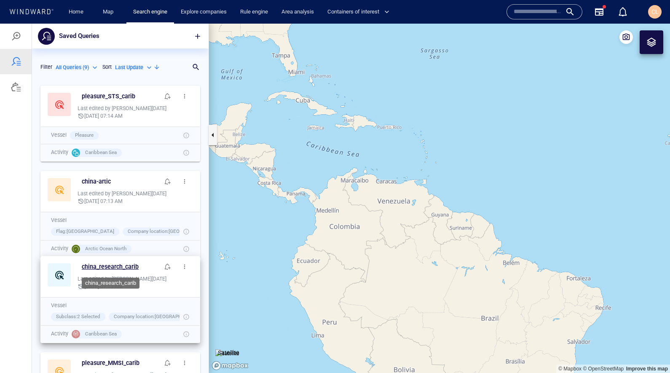
click at [111, 265] on h6 "china_research_carib" at bounding box center [110, 266] width 57 height 11
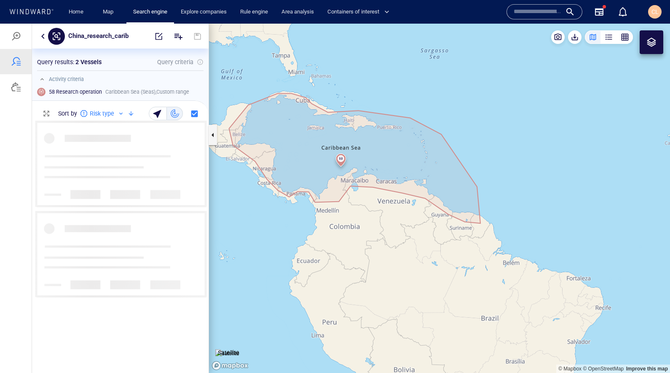
scroll to position [252, 177]
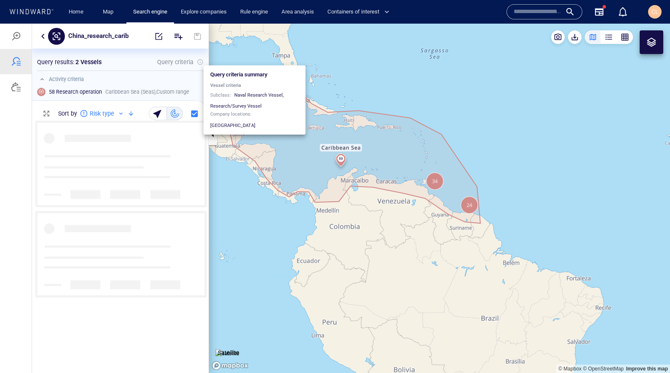
click at [201, 64] on div at bounding box center [200, 62] width 7 height 7
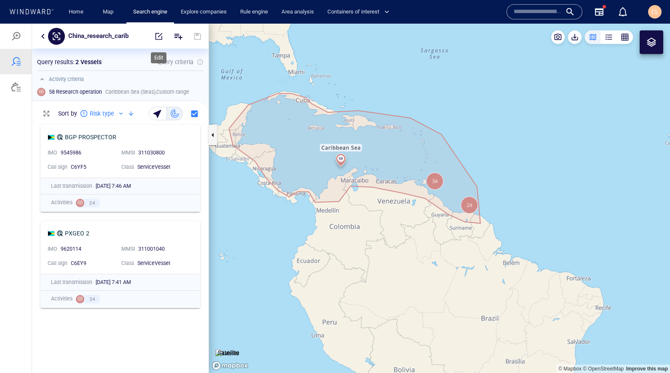
click at [160, 37] on span "button" at bounding box center [159, 36] width 8 height 8
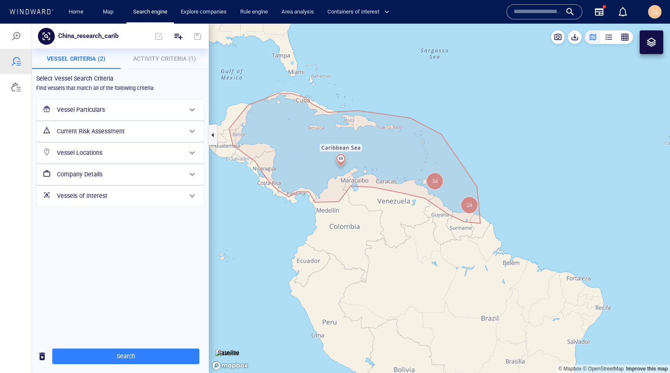
click at [153, 57] on span "Activity Criteria (1)" at bounding box center [164, 58] width 63 height 7
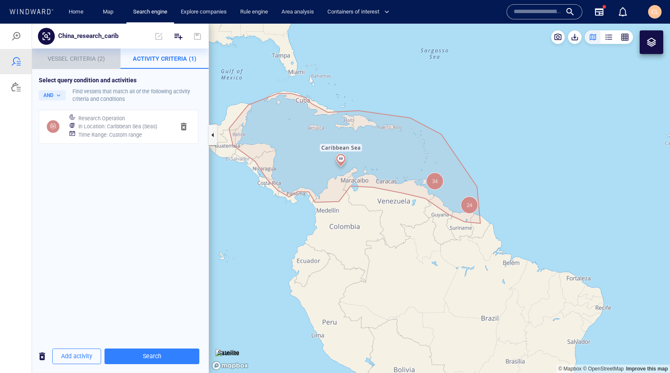
click at [82, 62] on p "Vessel Criteria (2)" at bounding box center [76, 59] width 78 height 10
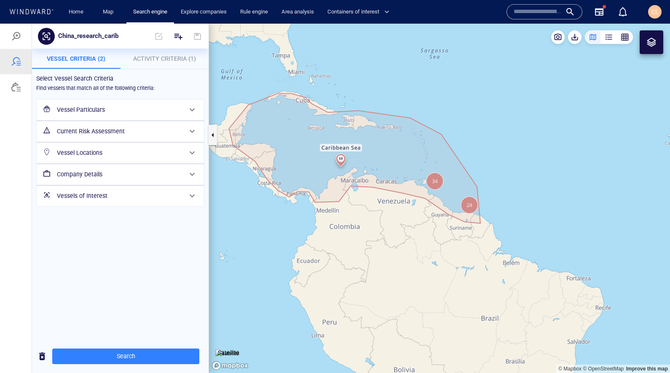
click at [94, 180] on div "Company Details" at bounding box center [120, 174] width 132 height 17
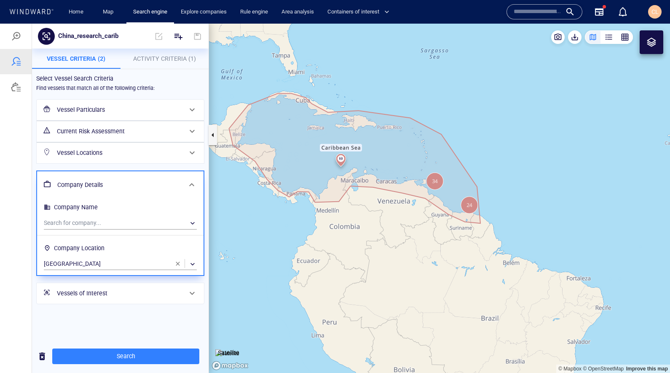
click at [92, 132] on h6 "Current Risk Assessment" at bounding box center [119, 131] width 125 height 11
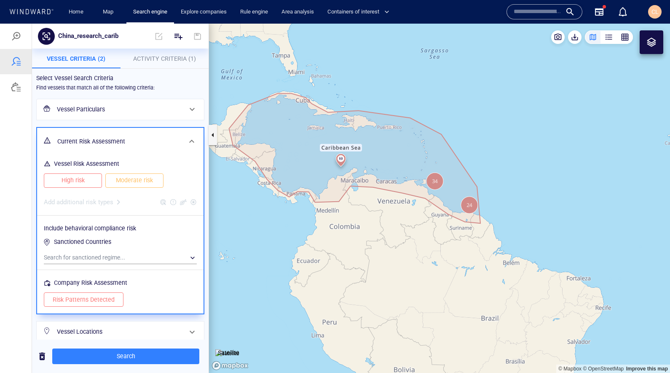
click at [91, 134] on div "Current Risk Assessment" at bounding box center [119, 141] width 131 height 17
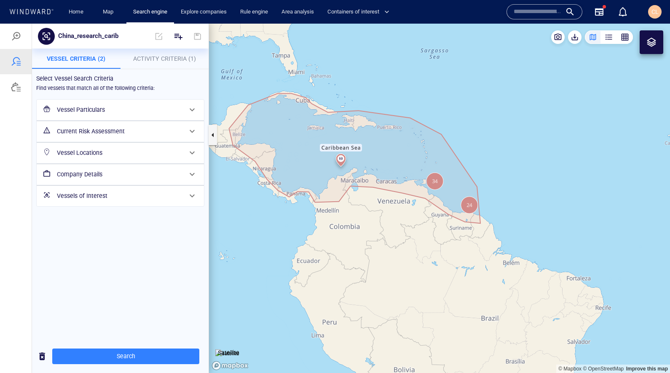
click at [105, 108] on h6 "Vessel Particulars" at bounding box center [119, 110] width 125 height 11
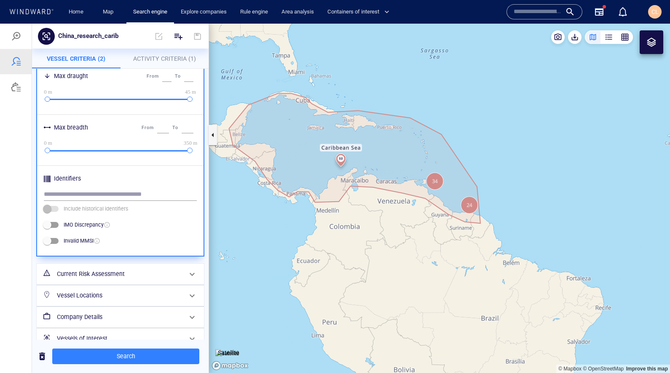
scroll to position [336, 0]
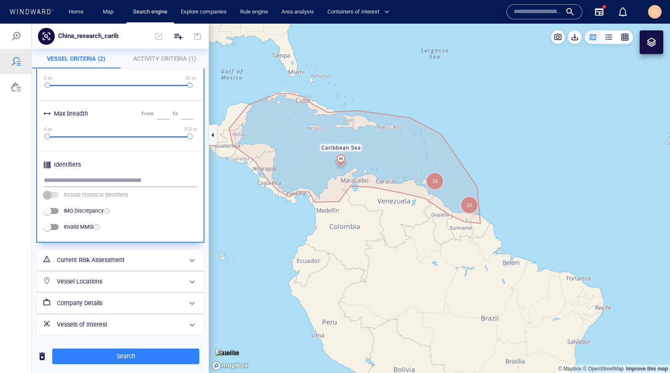
click at [93, 308] on div "Company Details" at bounding box center [120, 302] width 132 height 17
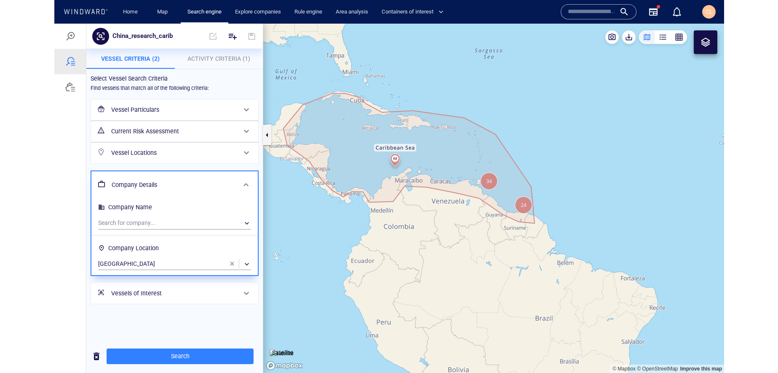
scroll to position [0, 0]
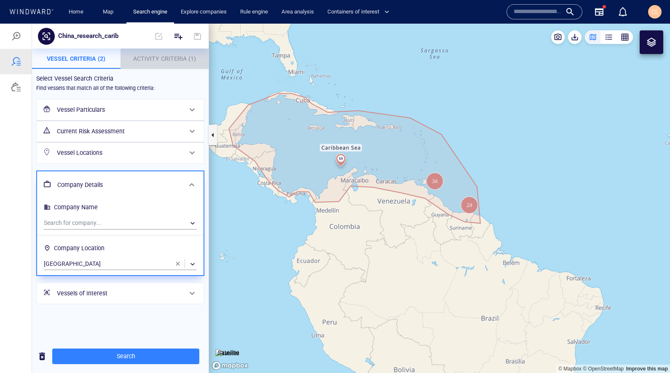
click at [146, 60] on span "Activity Criteria (1)" at bounding box center [164, 58] width 63 height 7
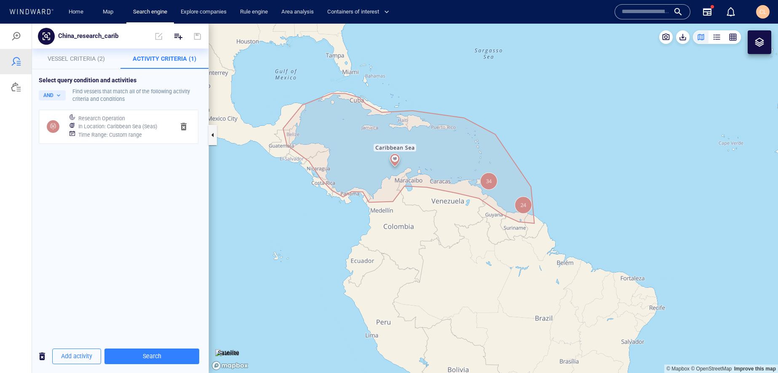
click at [81, 61] on span "Vessel Criteria (2)" at bounding box center [76, 58] width 57 height 7
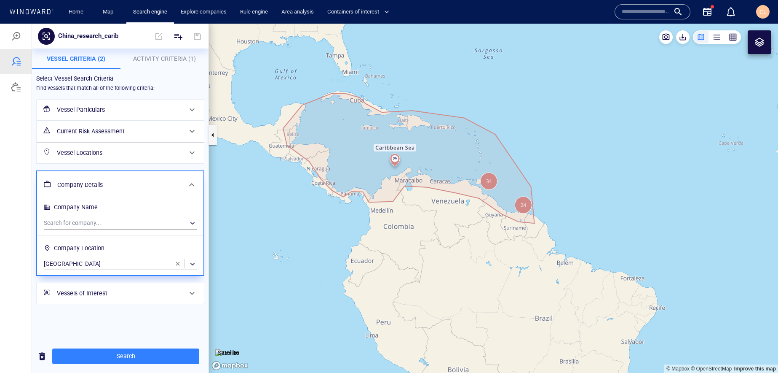
click at [153, 64] on button "Activity Criteria (1)" at bounding box center [165, 58] width 88 height 20
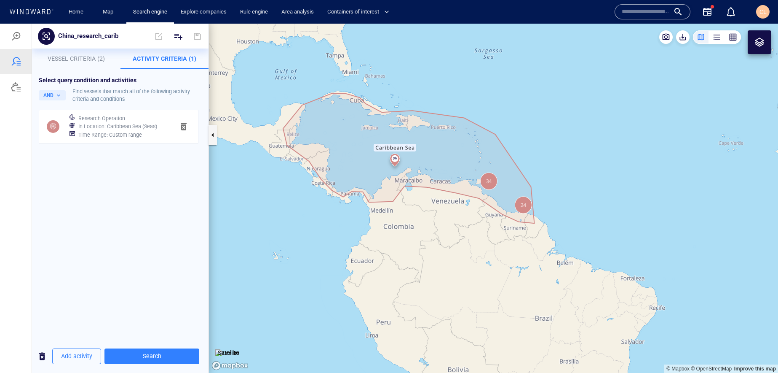
click at [127, 126] on h6 "In Location : Caribbean Sea (Seas)" at bounding box center [117, 126] width 79 height 8
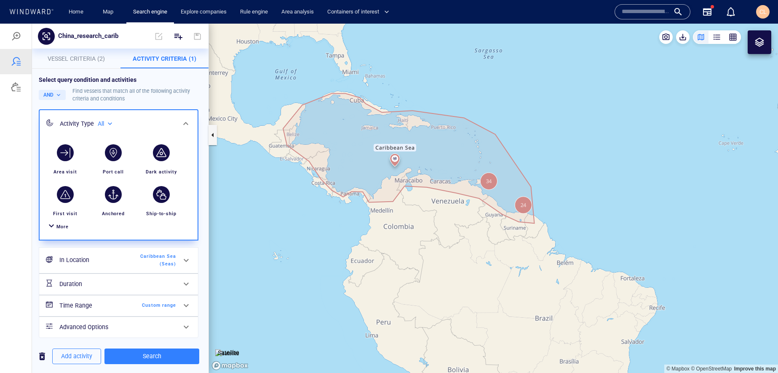
click at [54, 224] on div at bounding box center [51, 226] width 10 height 12
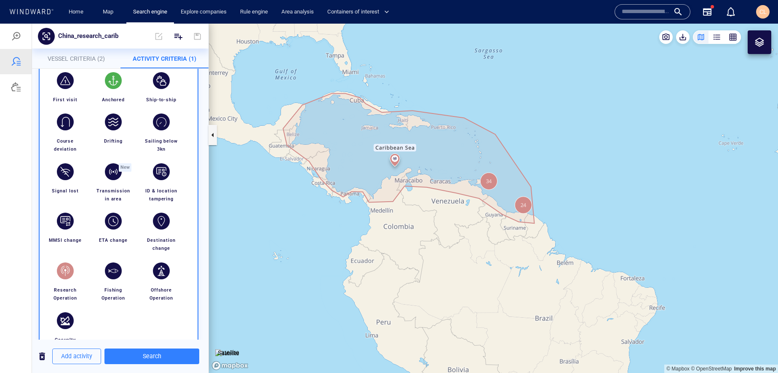
scroll to position [113, 0]
click at [84, 56] on span "Vessel Criteria (2)" at bounding box center [76, 58] width 57 height 7
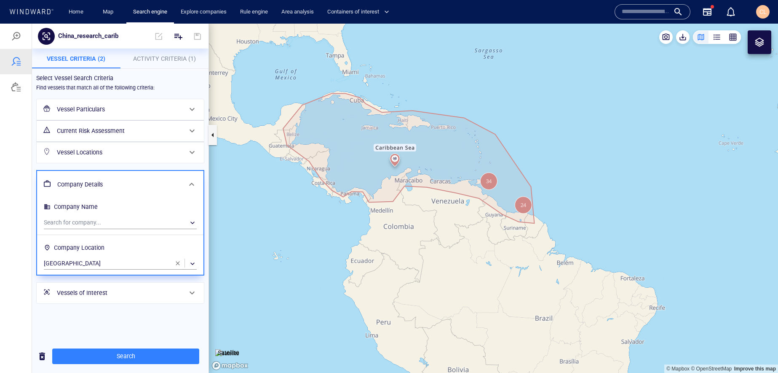
click at [98, 107] on h6 "Vessel Particulars" at bounding box center [119, 109] width 125 height 11
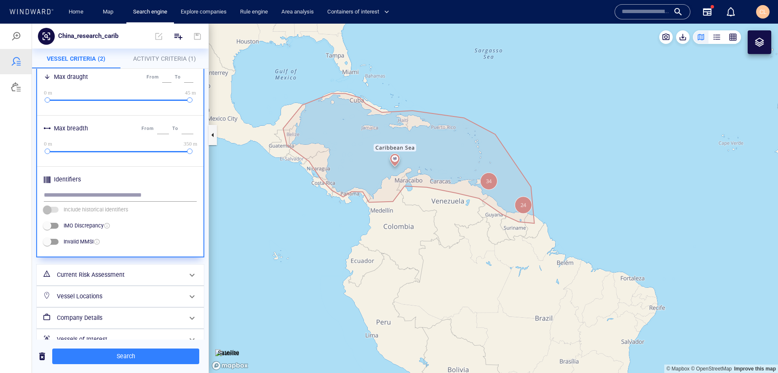
scroll to position [336, 0]
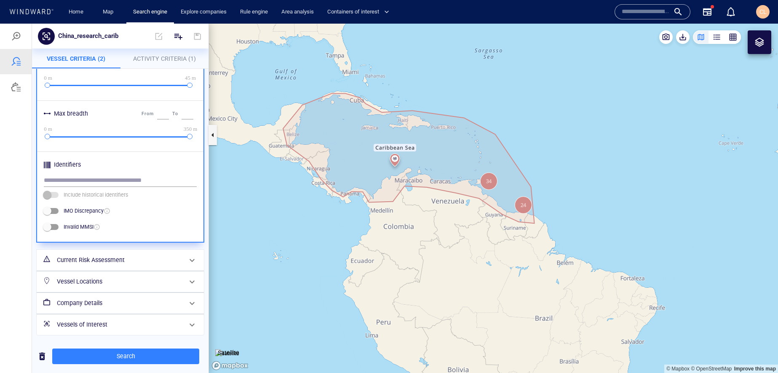
click at [84, 306] on h6 "Company Details" at bounding box center [119, 303] width 125 height 11
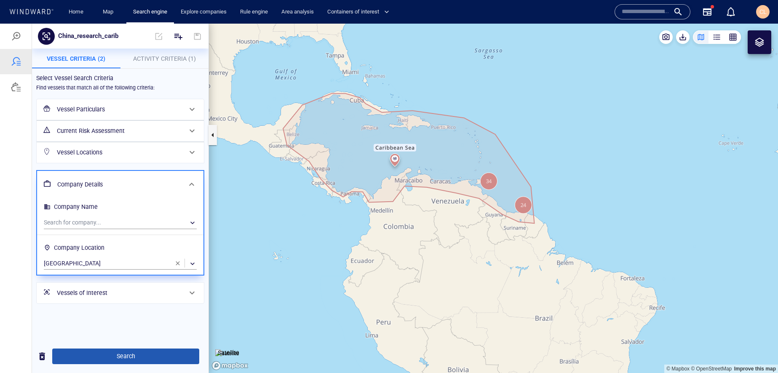
click at [131, 348] on button "Search" at bounding box center [125, 356] width 147 height 16
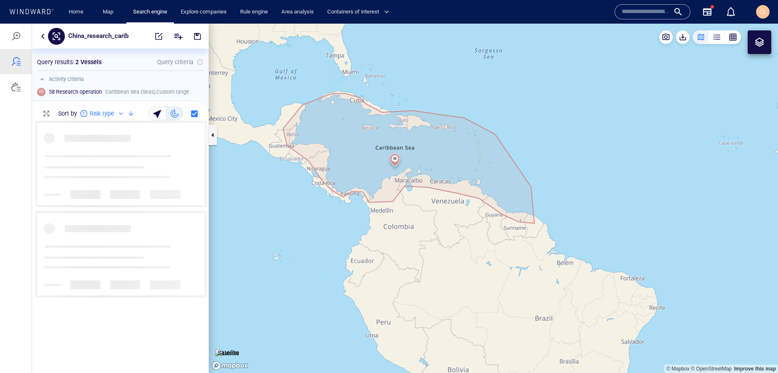
scroll to position [252, 177]
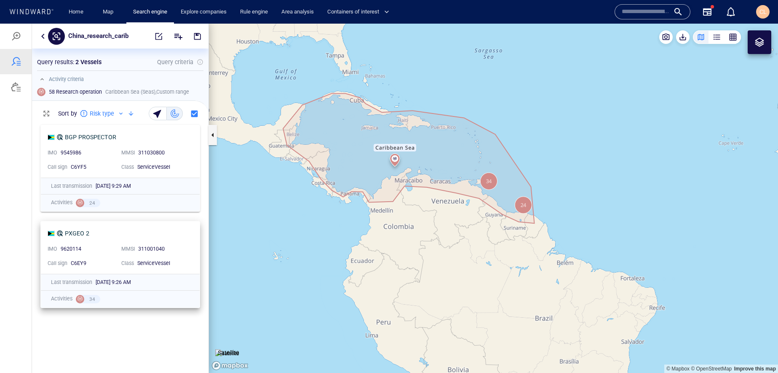
click at [106, 244] on div "9620114" at bounding box center [87, 249] width 57 height 11
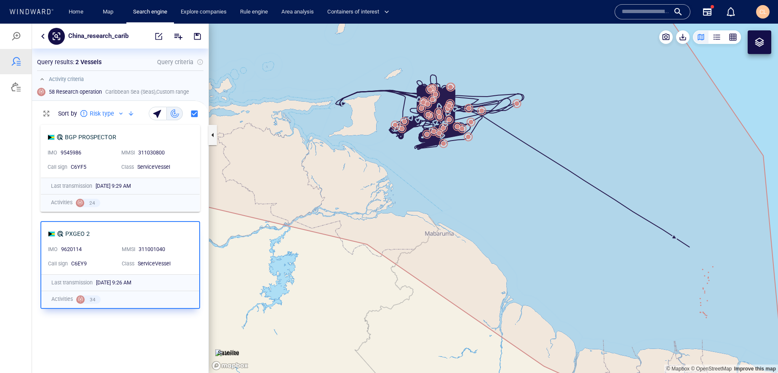
drag, startPoint x: 588, startPoint y: 114, endPoint x: 593, endPoint y: 113, distance: 4.2
click at [590, 114] on canvas "Map" at bounding box center [493, 198] width 569 height 349
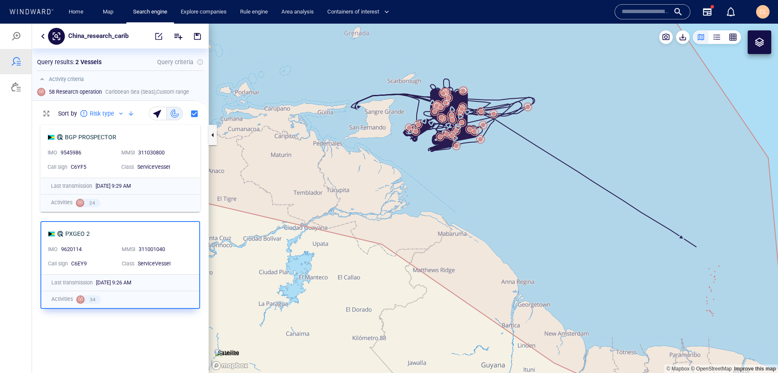
click at [670, 51] on div at bounding box center [760, 42] width 24 height 24
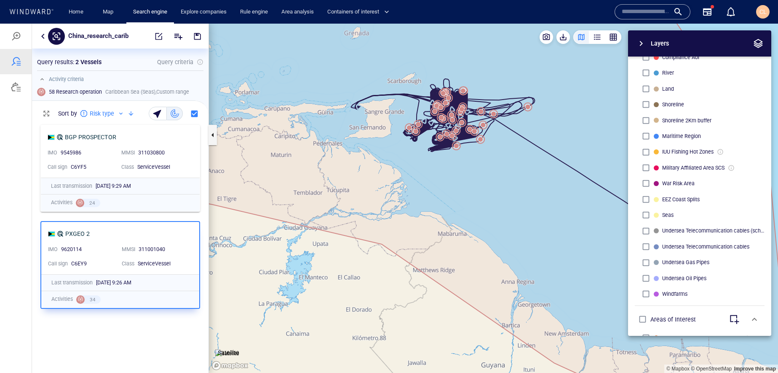
scroll to position [225, 0]
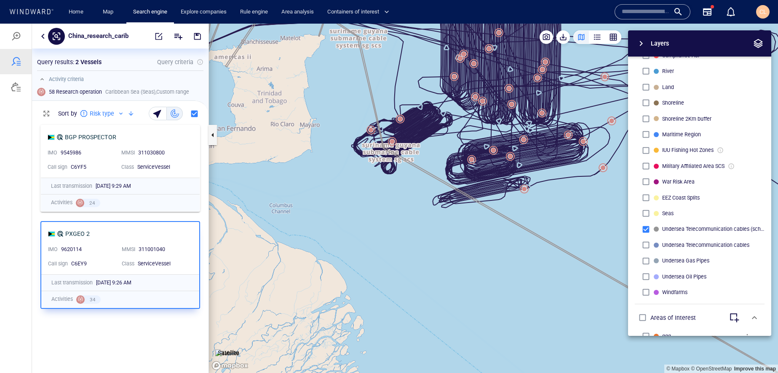
drag, startPoint x: 419, startPoint y: 132, endPoint x: 408, endPoint y: 185, distance: 54.0
click at [408, 185] on canvas "Map" at bounding box center [493, 198] width 569 height 349
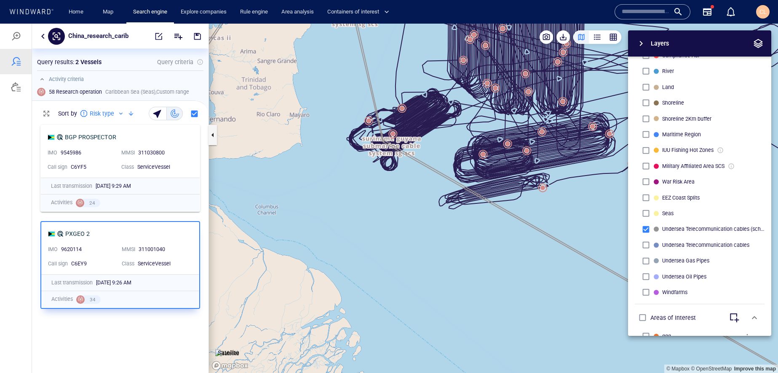
drag, startPoint x: 52, startPoint y: 46, endPoint x: 45, endPoint y: 29, distance: 18.5
click at [43, 32] on button "button" at bounding box center [43, 36] width 10 height 10
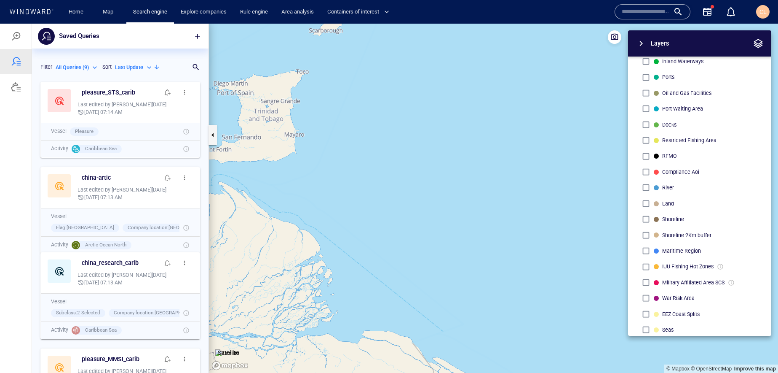
scroll to position [102, 0]
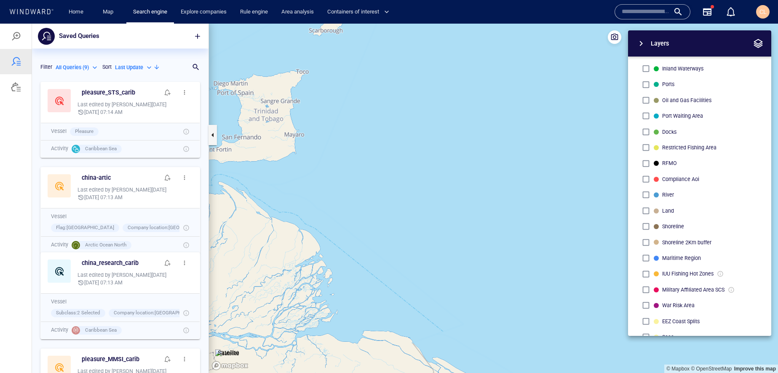
click at [643, 41] on span "button" at bounding box center [641, 43] width 10 height 10
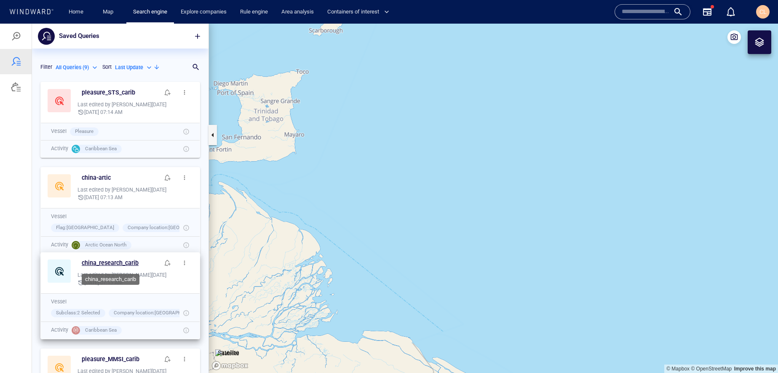
click at [116, 263] on h6 "china_research_carib" at bounding box center [110, 262] width 57 height 11
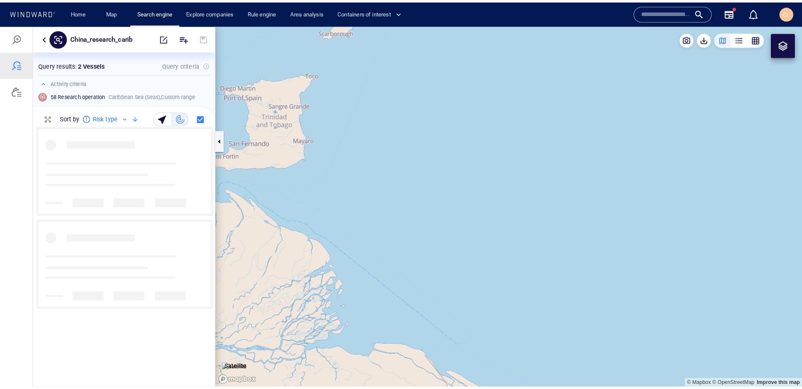
scroll to position [252, 177]
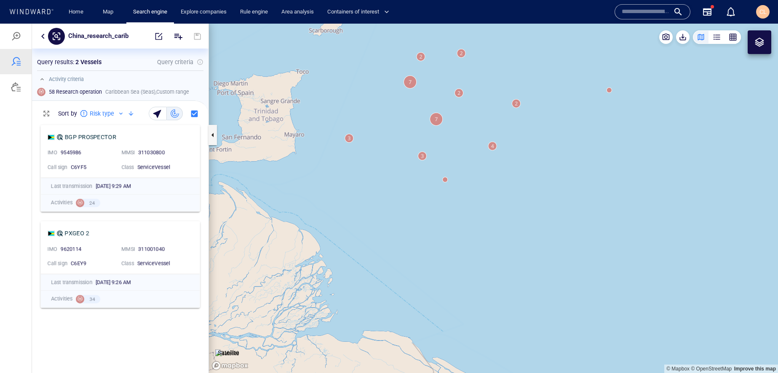
click at [176, 62] on p "Query criteria" at bounding box center [175, 62] width 36 height 10
click at [158, 39] on span "button" at bounding box center [159, 36] width 8 height 8
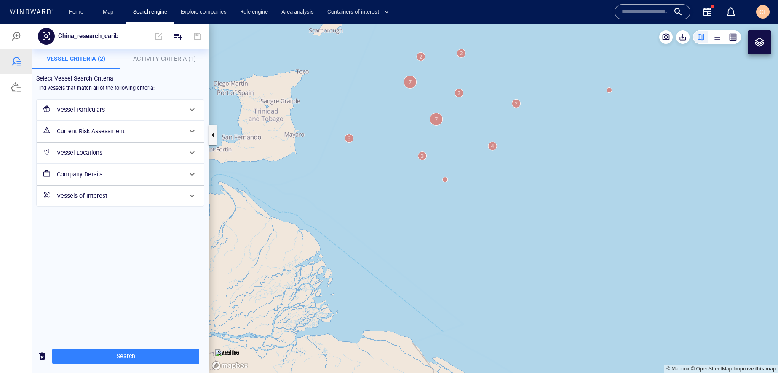
click at [103, 114] on h6 "Vessel Particulars" at bounding box center [119, 110] width 125 height 11
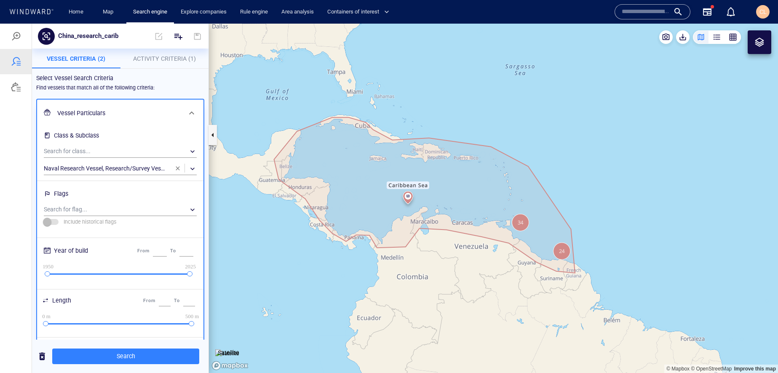
drag, startPoint x: 309, startPoint y: 263, endPoint x: 457, endPoint y: 283, distance: 149.4
click at [457, 283] on canvas "Map" at bounding box center [493, 198] width 569 height 349
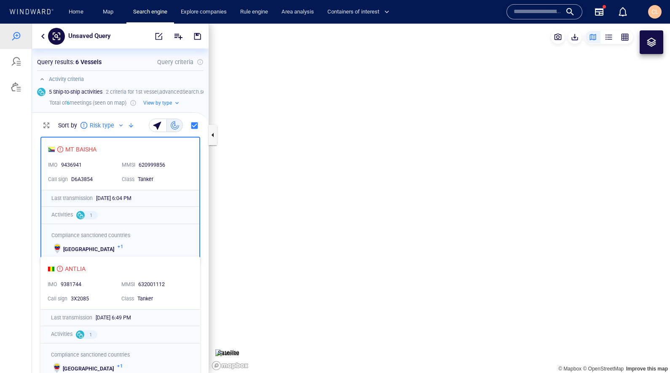
scroll to position [240, 177]
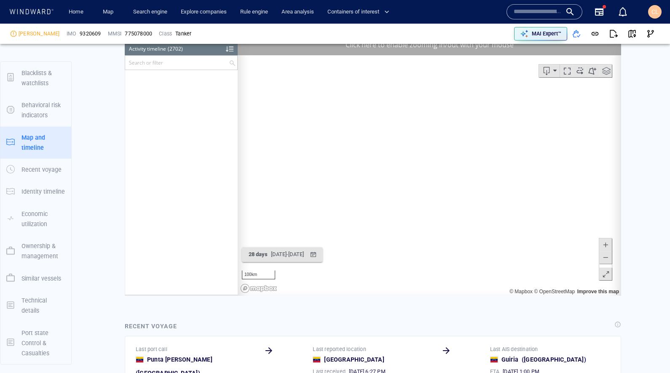
scroll to position [62481, 0]
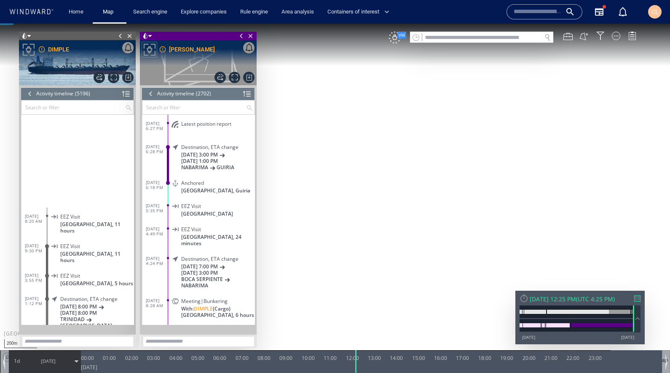
scroll to position [46, 0]
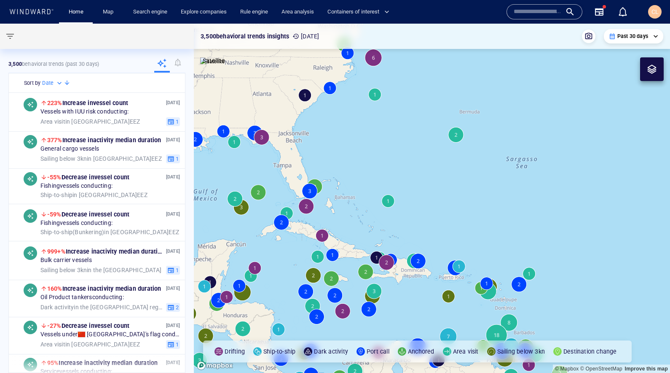
drag, startPoint x: 450, startPoint y: 199, endPoint x: 443, endPoint y: 153, distance: 46.6
click at [443, 153] on canvas "Map" at bounding box center [432, 198] width 476 height 349
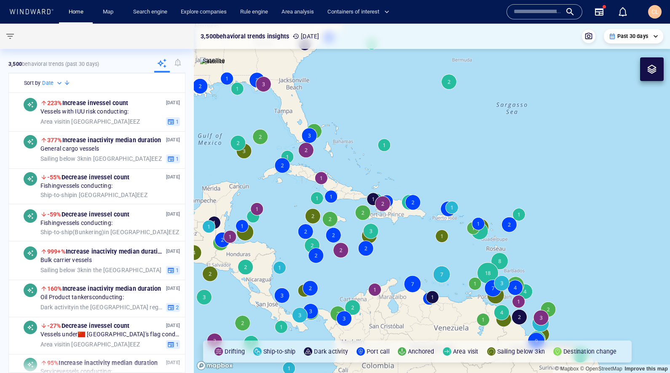
drag, startPoint x: 443, startPoint y: 186, endPoint x: 448, endPoint y: 135, distance: 51.6
click at [448, 135] on canvas "Map" at bounding box center [432, 198] width 476 height 349
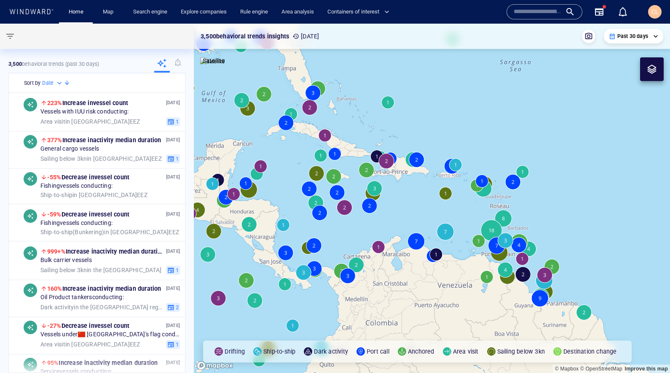
click at [542, 13] on input "text" at bounding box center [538, 11] width 48 height 13
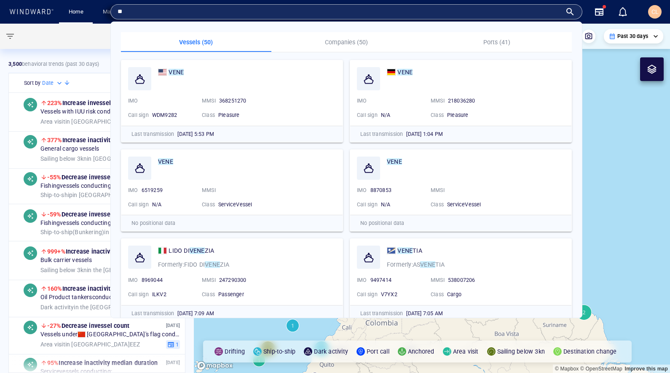
type input "*"
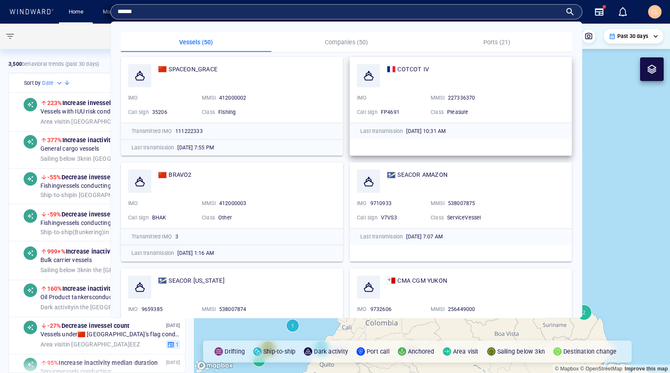
scroll to position [958, 0]
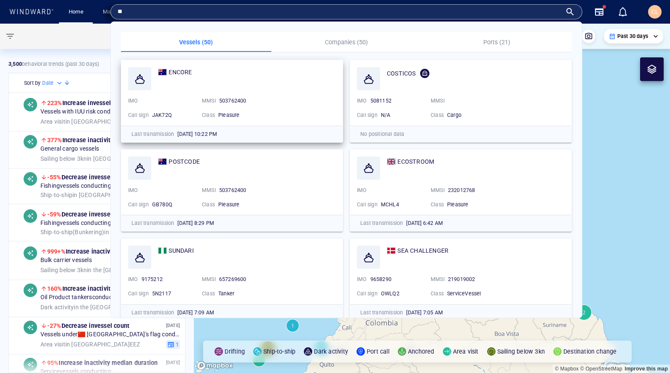
type input "*"
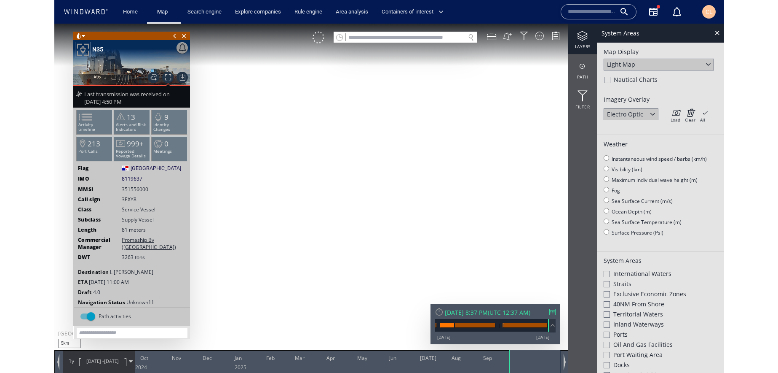
scroll to position [275, 0]
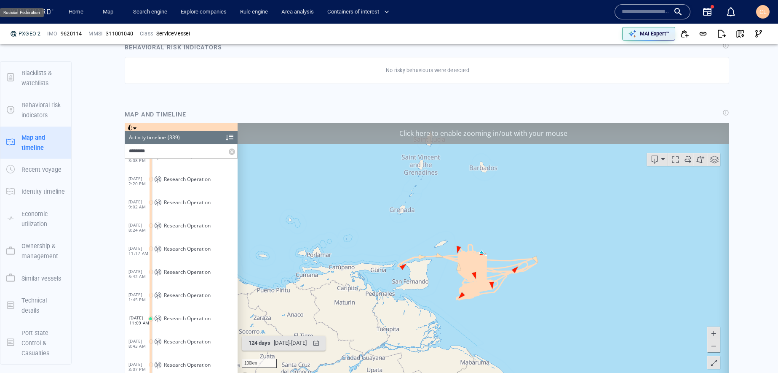
scroll to position [656, 0]
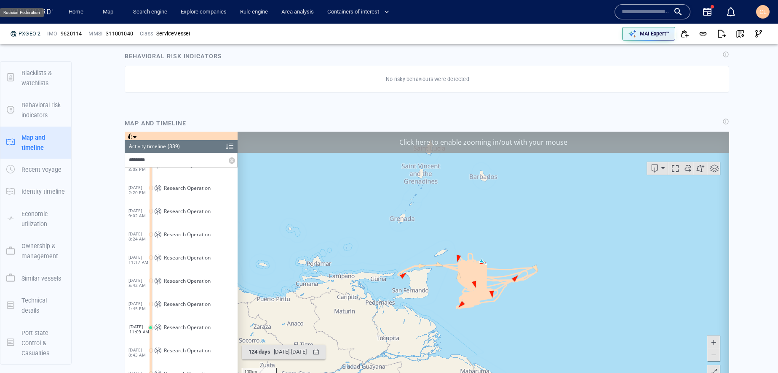
click at [128, 137] on span at bounding box center [130, 136] width 6 height 6
click at [171, 164] on li at bounding box center [170, 166] width 8 height 8
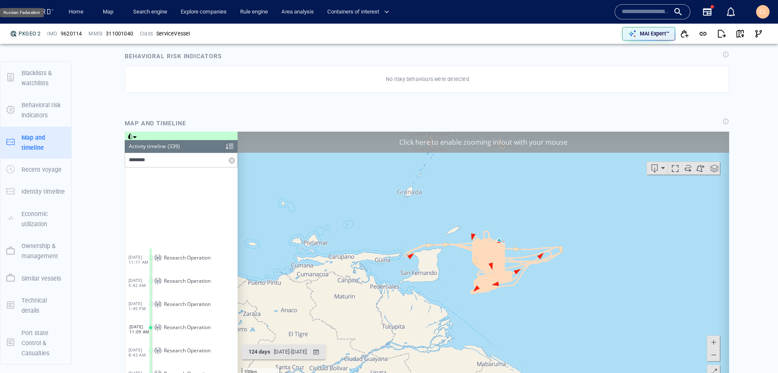
scroll to position [5632, 0]
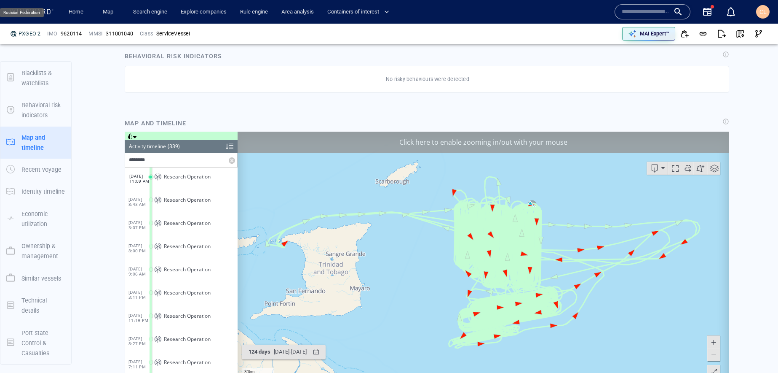
click at [336, 141] on div "Click here to enable zooming in/out with your mouse" at bounding box center [484, 141] width 492 height 21
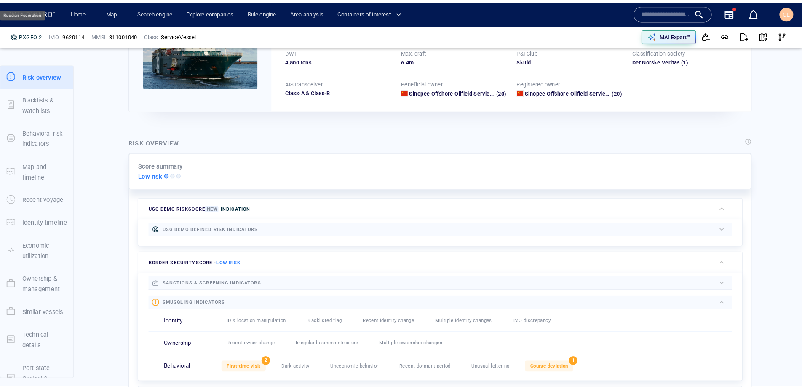
scroll to position [0, 0]
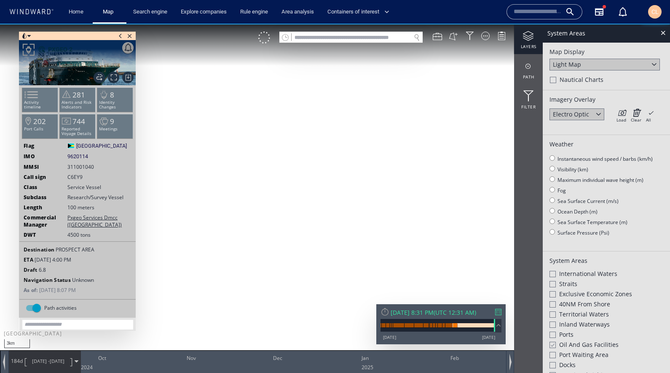
scroll to position [252, 0]
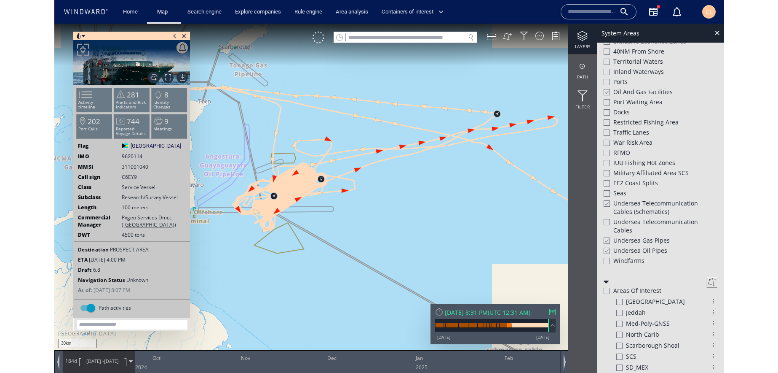
scroll to position [265, 0]
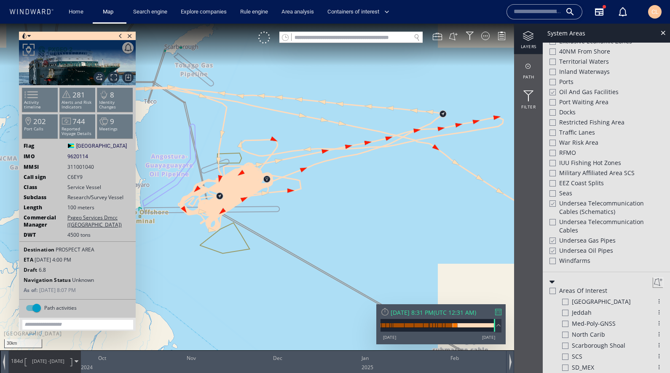
drag, startPoint x: 176, startPoint y: 265, endPoint x: 263, endPoint y: 264, distance: 86.8
click at [263, 264] on canvas "Map" at bounding box center [335, 194] width 670 height 341
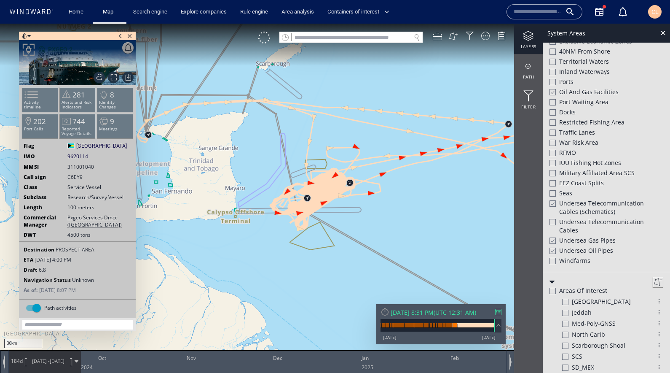
click at [552, 94] on div at bounding box center [552, 91] width 6 height 7
click at [553, 204] on div at bounding box center [552, 203] width 6 height 7
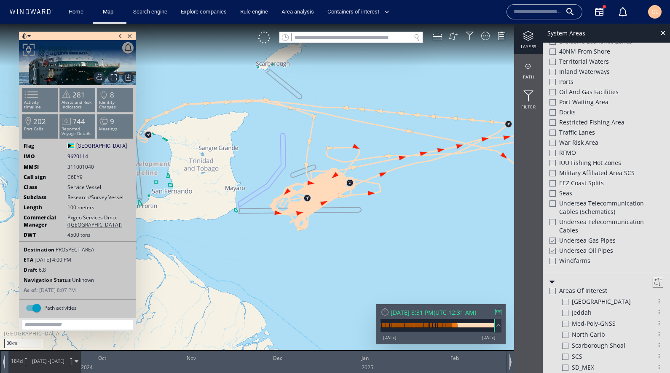
click at [555, 242] on div at bounding box center [552, 240] width 6 height 7
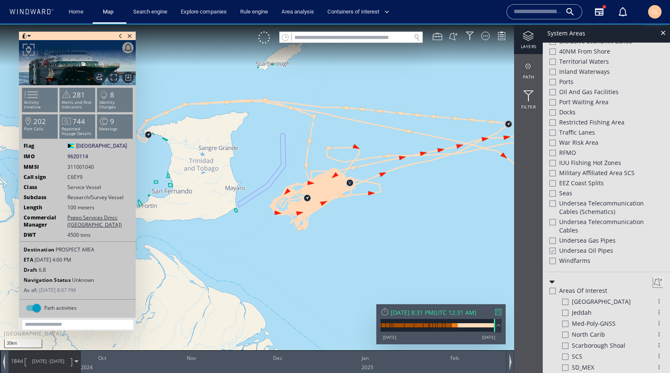
click at [552, 241] on div at bounding box center [553, 240] width 6 height 6
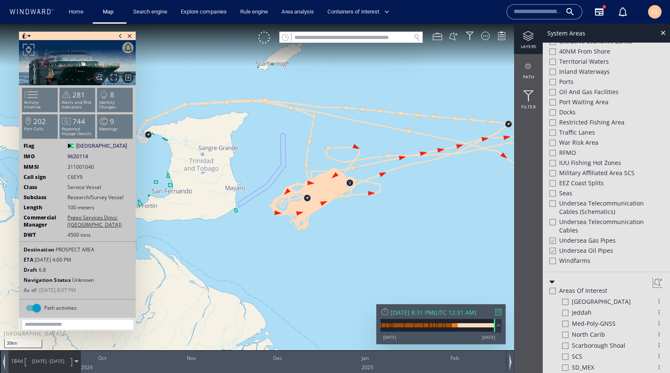
click at [554, 249] on div at bounding box center [552, 250] width 6 height 7
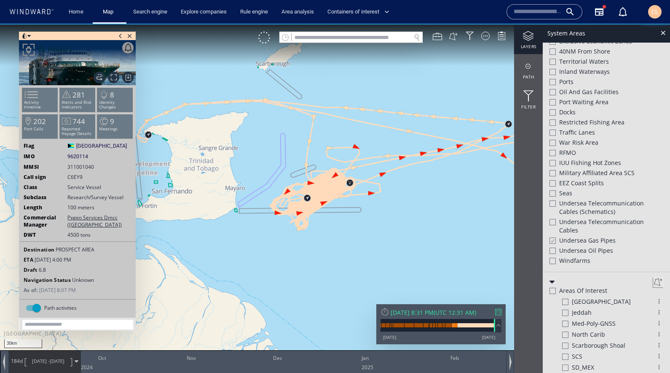
click at [554, 249] on div at bounding box center [553, 250] width 6 height 6
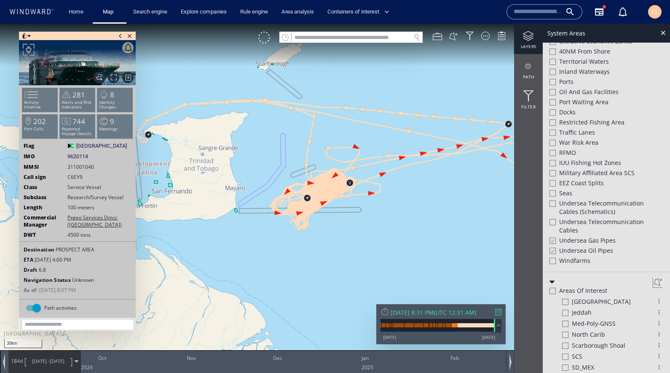
click at [554, 249] on div at bounding box center [552, 250] width 6 height 7
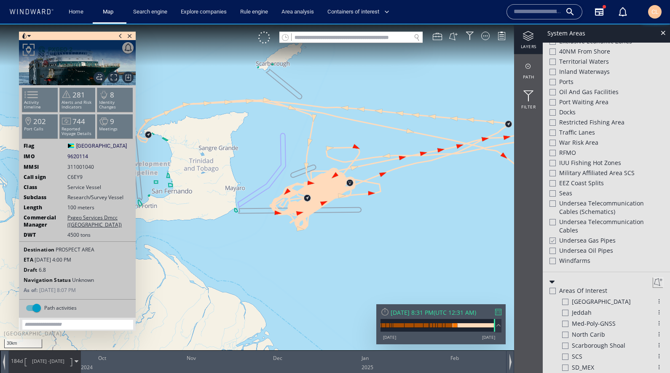
click at [555, 241] on div at bounding box center [552, 240] width 6 height 7
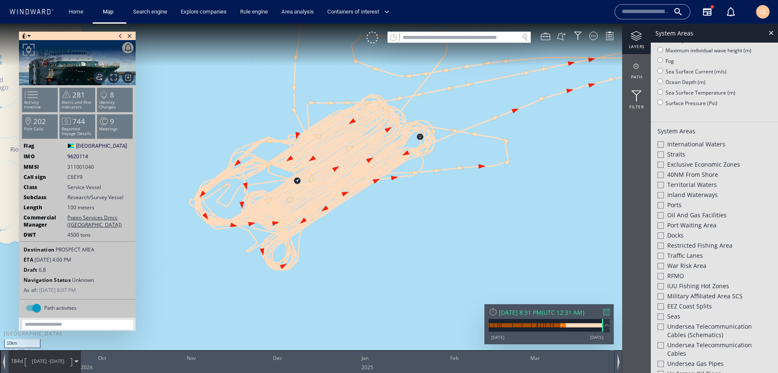
scroll to position [197, 0]
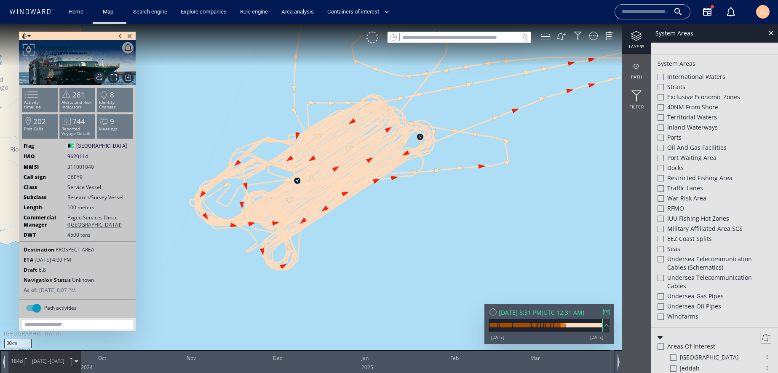
scroll to position [210, 0]
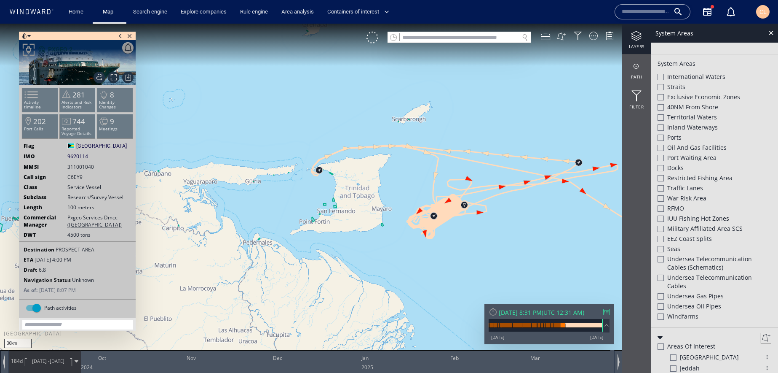
click at [29, 37] on span at bounding box center [28, 36] width 3 height 8
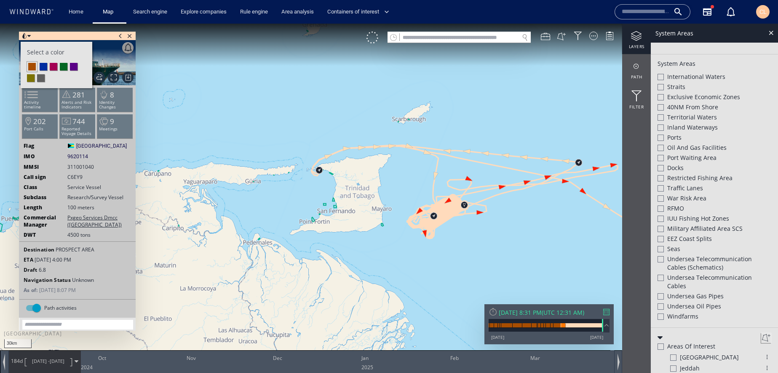
click at [45, 67] on li at bounding box center [44, 67] width 8 height 8
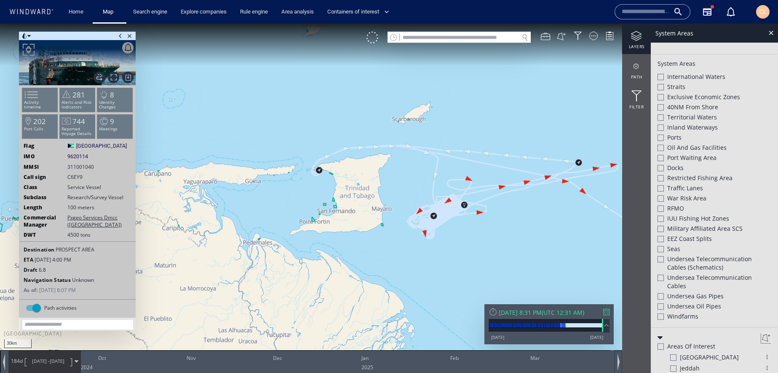
click at [30, 36] on span at bounding box center [28, 36] width 3 height 8
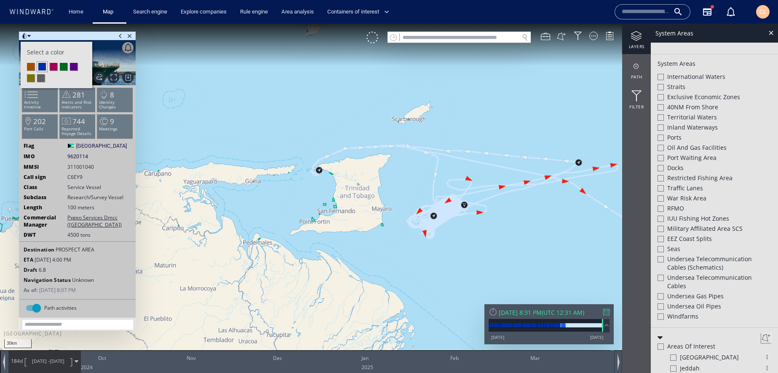
click at [26, 36] on span at bounding box center [24, 36] width 6 height 8
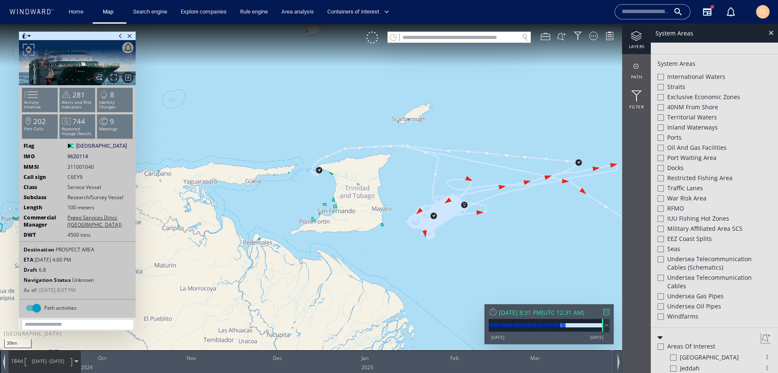
click at [26, 36] on span at bounding box center [24, 36] width 6 height 8
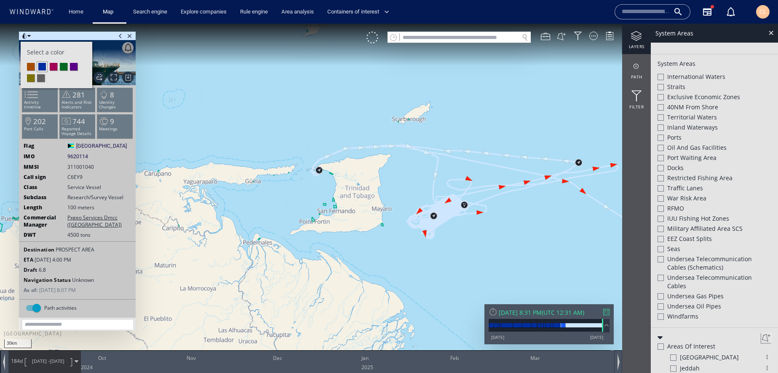
click at [76, 67] on li at bounding box center [74, 67] width 8 height 8
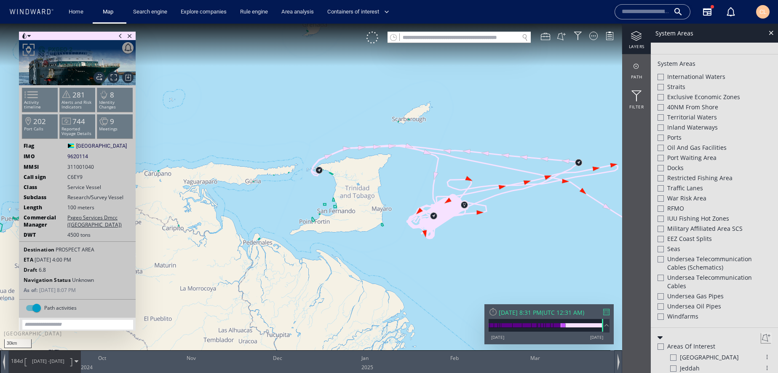
click at [29, 36] on span at bounding box center [28, 36] width 3 height 8
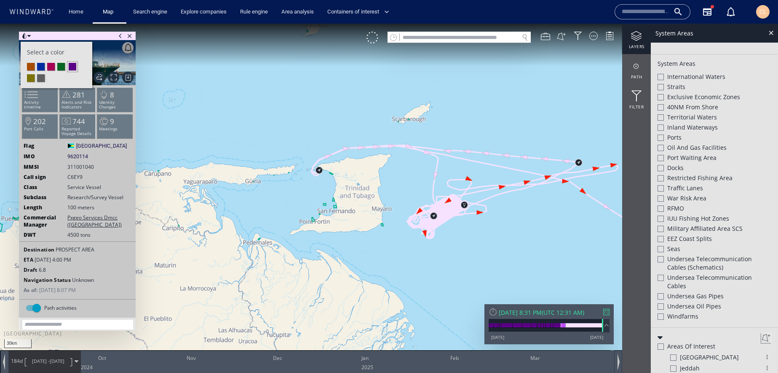
click at [60, 67] on li at bounding box center [61, 67] width 8 height 8
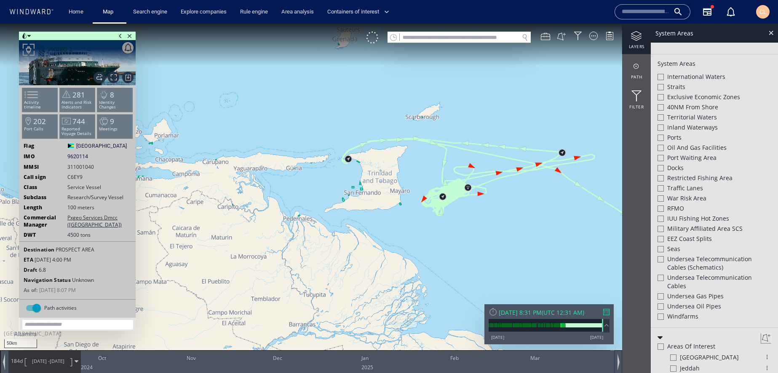
drag, startPoint x: 495, startPoint y: 107, endPoint x: 453, endPoint y: 108, distance: 42.2
click at [453, 108] on canvas "Map" at bounding box center [389, 194] width 778 height 341
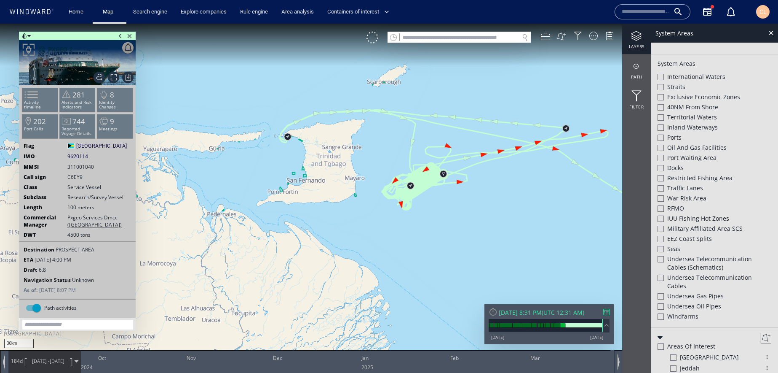
drag, startPoint x: 510, startPoint y: 219, endPoint x: 496, endPoint y: 219, distance: 14.3
click at [496, 219] on canvas "Map" at bounding box center [389, 194] width 778 height 341
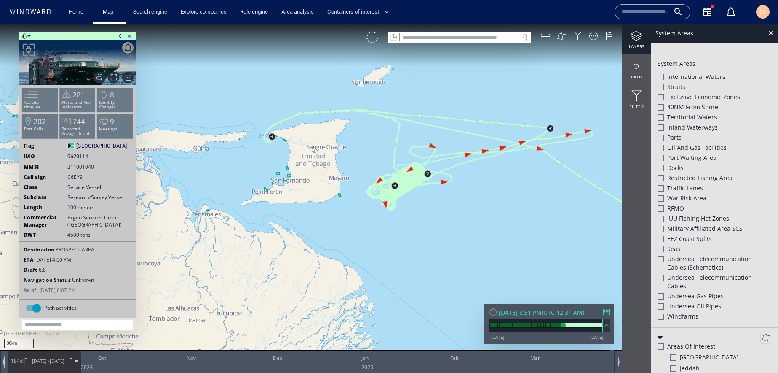
click at [662, 260] on div at bounding box center [661, 259] width 6 height 6
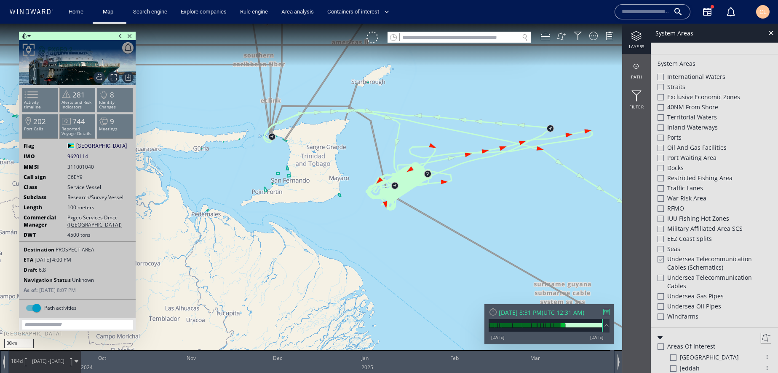
click at [662, 148] on div at bounding box center [661, 148] width 6 height 6
click at [663, 295] on div at bounding box center [661, 296] width 6 height 6
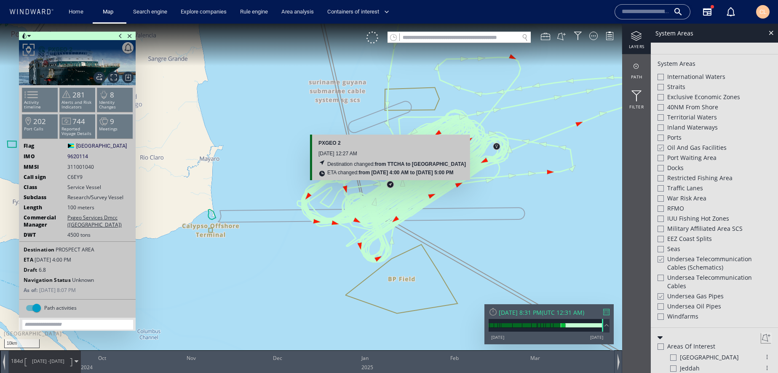
scroll to position [197, 0]
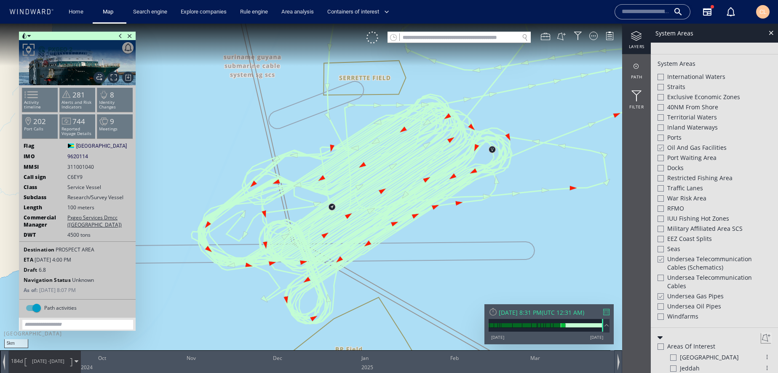
drag, startPoint x: 212, startPoint y: 128, endPoint x: 219, endPoint y: 163, distance: 35.6
click at [219, 163] on canvas "Map" at bounding box center [389, 194] width 778 height 341
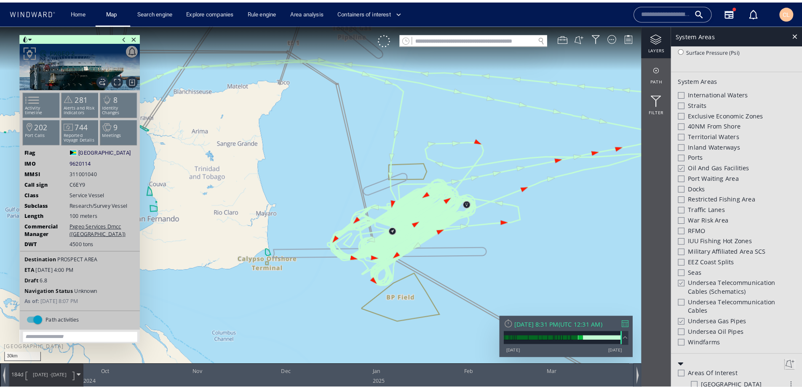
scroll to position [210, 0]
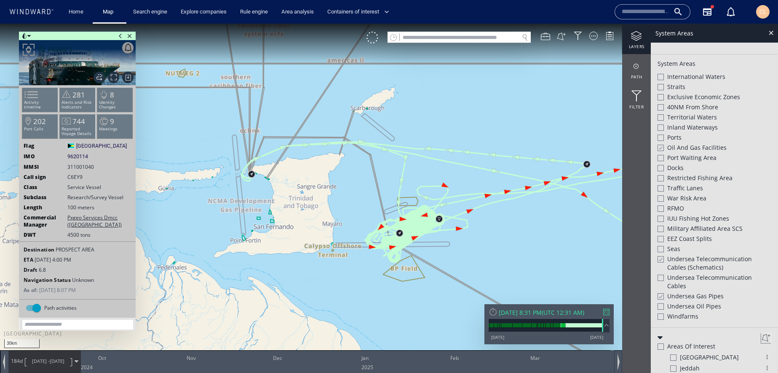
drag, startPoint x: 327, startPoint y: 216, endPoint x: 345, endPoint y: 210, distance: 19.2
click at [345, 210] on canvas "Map" at bounding box center [389, 194] width 778 height 341
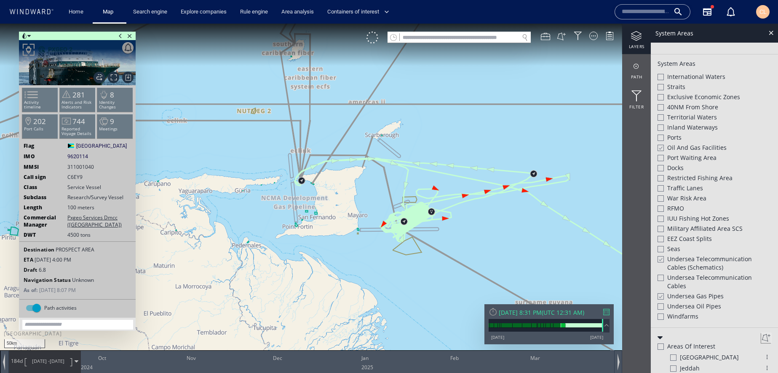
drag, startPoint x: 661, startPoint y: 260, endPoint x: 669, endPoint y: 278, distance: 20.4
click at [662, 260] on div at bounding box center [660, 258] width 6 height 7
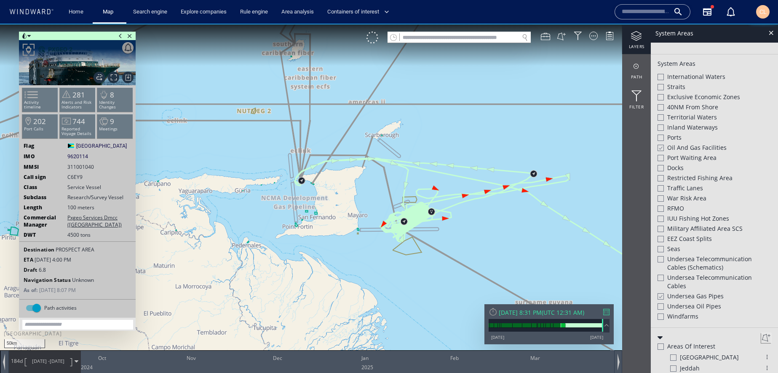
click at [660, 296] on div at bounding box center [660, 295] width 6 height 7
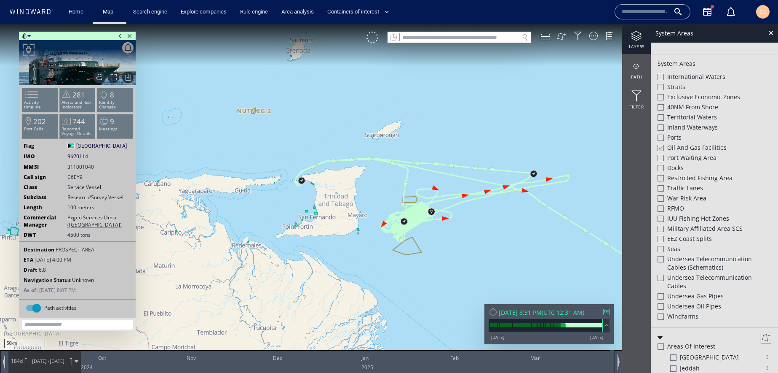
click at [659, 149] on div at bounding box center [660, 147] width 6 height 7
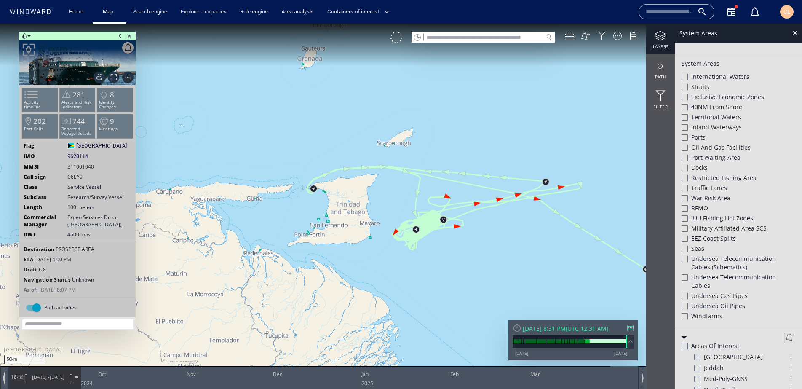
scroll to position [210, 0]
drag, startPoint x: 465, startPoint y: 121, endPoint x: 417, endPoint y: 106, distance: 50.8
click at [417, 106] on canvas "Map" at bounding box center [401, 202] width 802 height 357
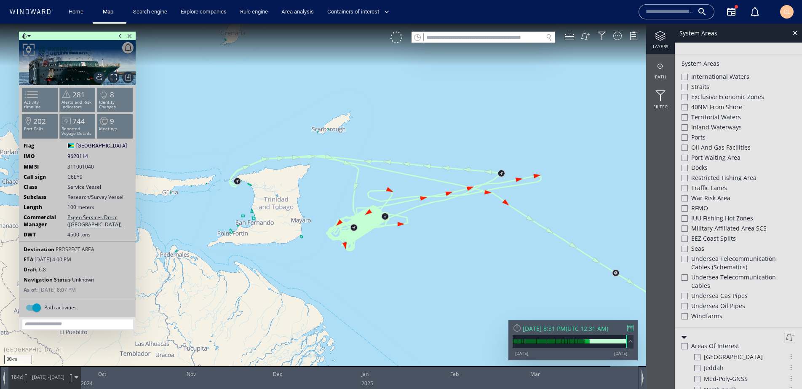
drag, startPoint x: 419, startPoint y: 114, endPoint x: 405, endPoint y: 102, distance: 17.6
click at [405, 102] on canvas "Map" at bounding box center [401, 202] width 802 height 357
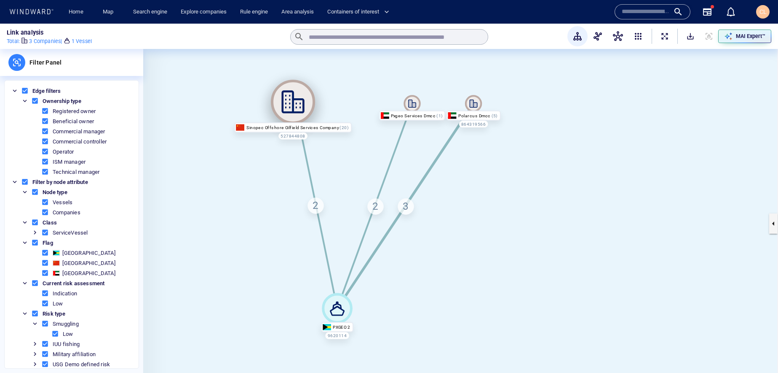
drag, startPoint x: 336, startPoint y: 100, endPoint x: 292, endPoint y: 98, distance: 44.3
click at [292, 98] on icon at bounding box center [293, 102] width 44 height 44
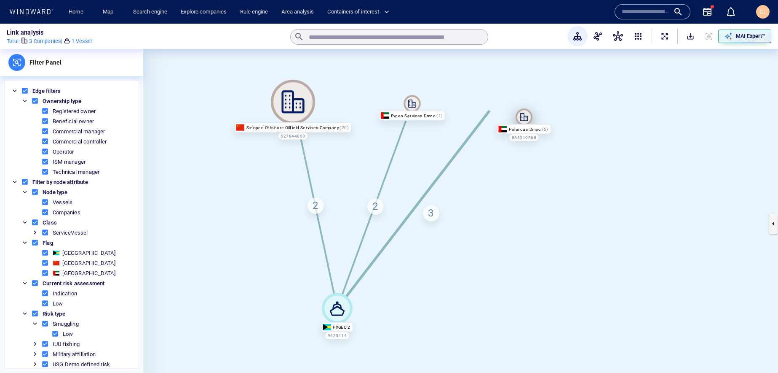
drag, startPoint x: 499, startPoint y: 114, endPoint x: 524, endPoint y: 118, distance: 25.2
click at [525, 118] on icon at bounding box center [524, 116] width 17 height 17
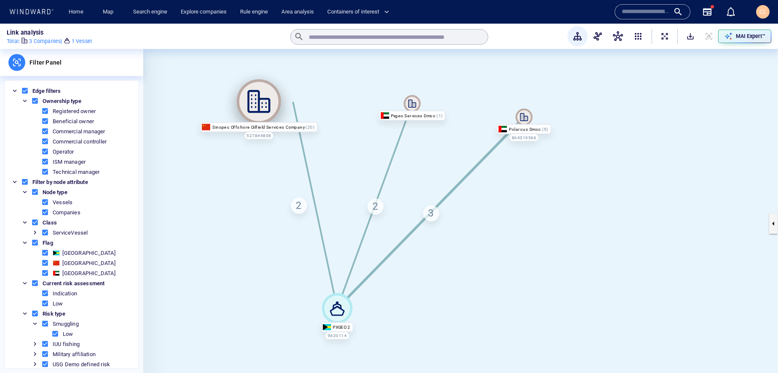
drag, startPoint x: 297, startPoint y: 97, endPoint x: 260, endPoint y: 96, distance: 36.7
click at [263, 96] on icon at bounding box center [259, 101] width 44 height 44
click at [299, 209] on div "2" at bounding box center [299, 205] width 16 height 16
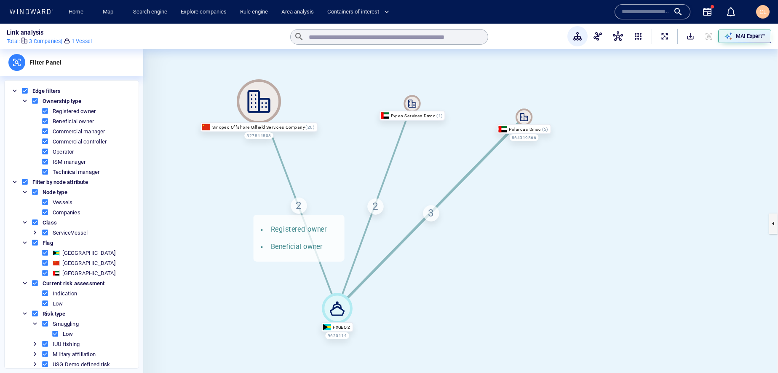
click at [299, 209] on div "2 Registered owner Beneficial owner" at bounding box center [299, 205] width 16 height 16
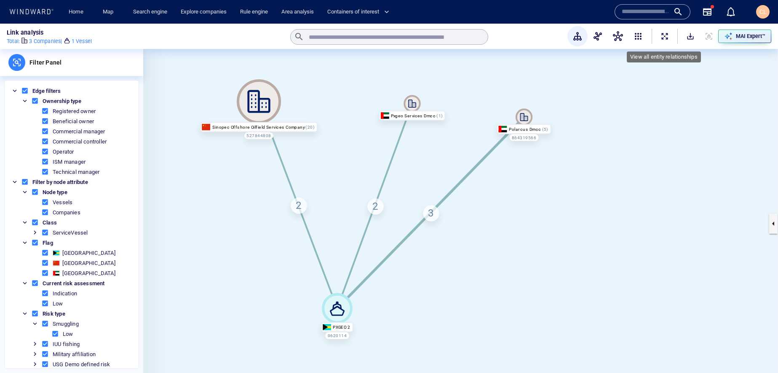
click at [664, 36] on span "ExpandAllNodes" at bounding box center [665, 36] width 8 height 8
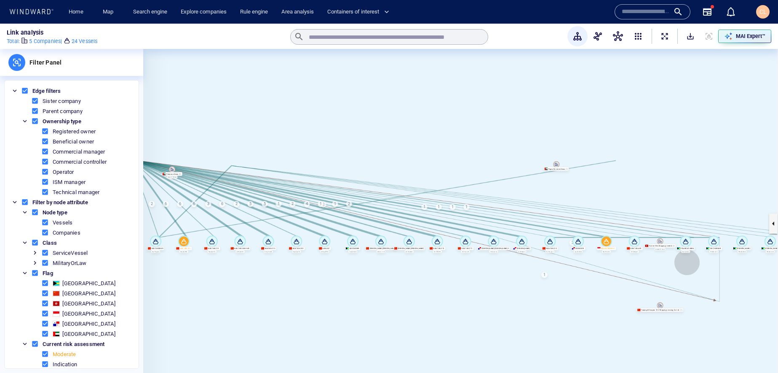
drag, startPoint x: 659, startPoint y: 265, endPoint x: 651, endPoint y: 261, distance: 9.0
click at [652, 261] on canvas at bounding box center [460, 223] width 635 height 349
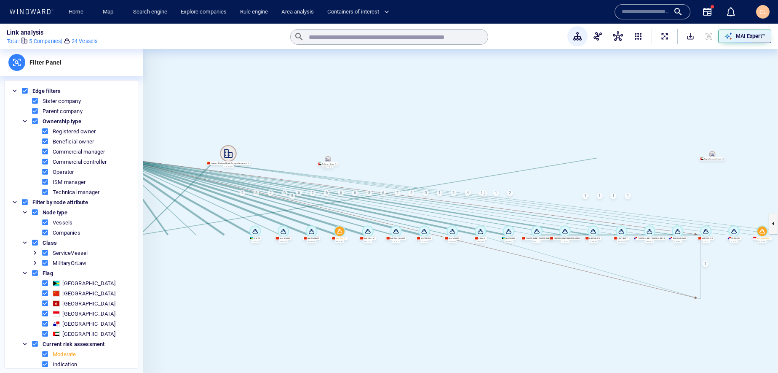
drag, startPoint x: 247, startPoint y: 277, endPoint x: 339, endPoint y: 275, distance: 92.3
click at [339, 275] on canvas at bounding box center [460, 223] width 635 height 349
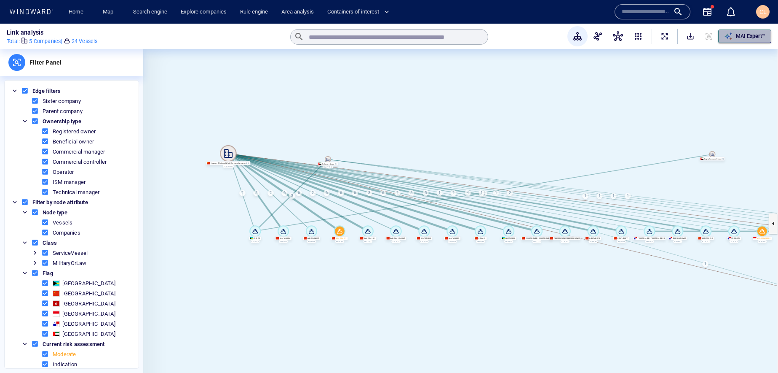
click at [748, 34] on p "MAI Expert™" at bounding box center [750, 36] width 29 height 8
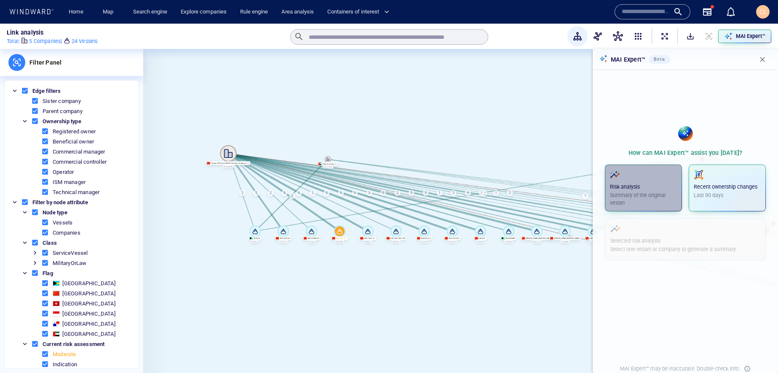
click at [651, 187] on p "Risk analysis" at bounding box center [643, 187] width 67 height 8
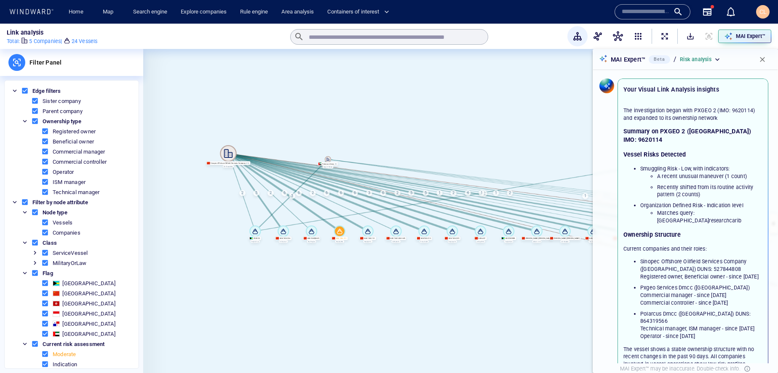
scroll to position [56, 0]
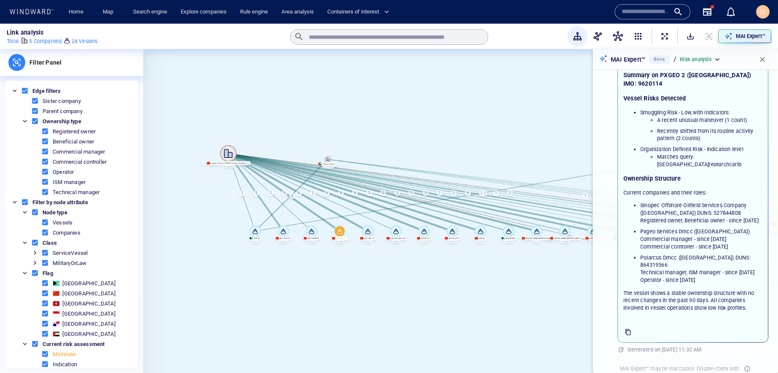
click at [768, 56] on button "button" at bounding box center [762, 59] width 19 height 19
